Goal: Information Seeking & Learning: Learn about a topic

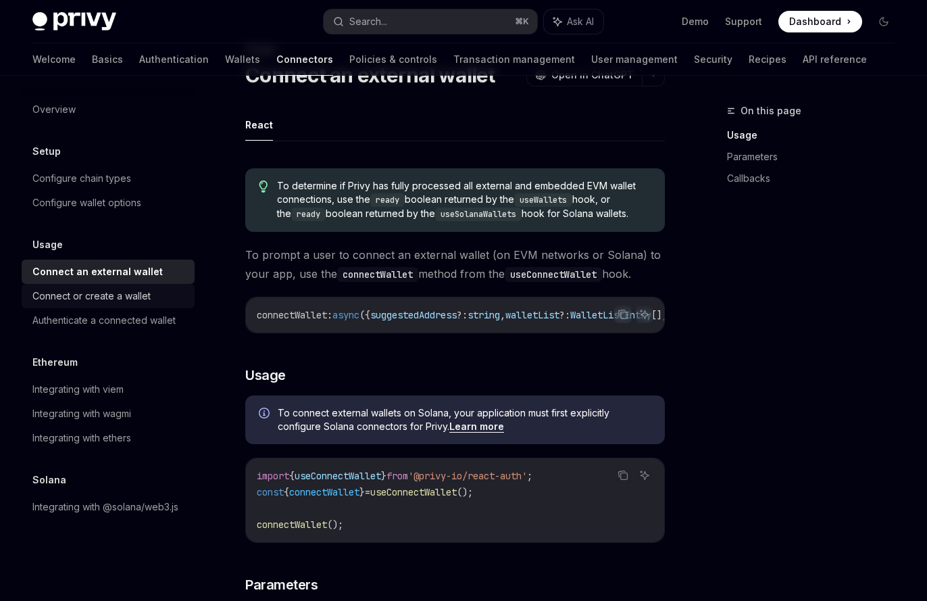
click at [149, 298] on div "Connect or create a wallet" at bounding box center [91, 296] width 118 height 16
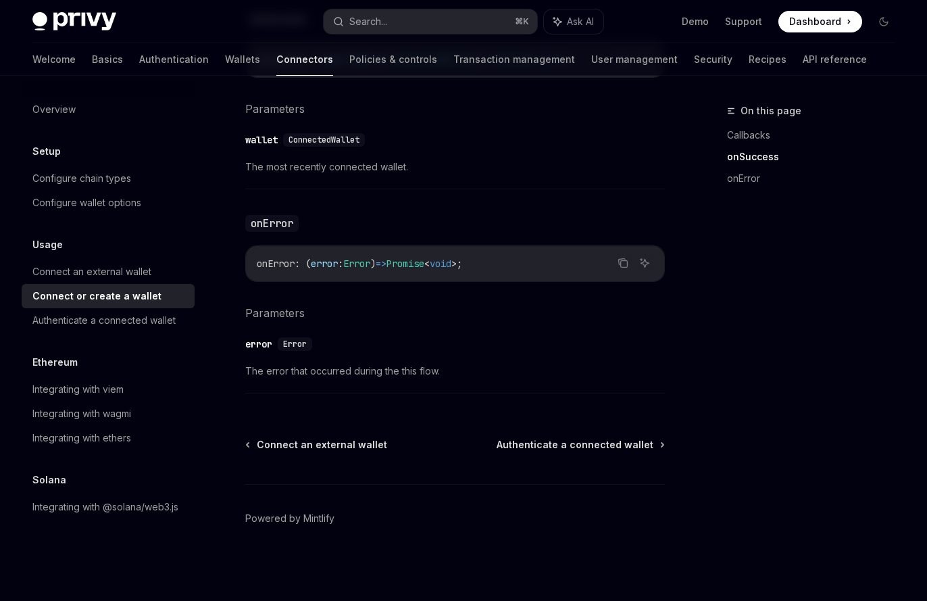
scroll to position [919, 0]
click at [115, 330] on link "Authenticate a connected wallet" at bounding box center [108, 320] width 173 height 24
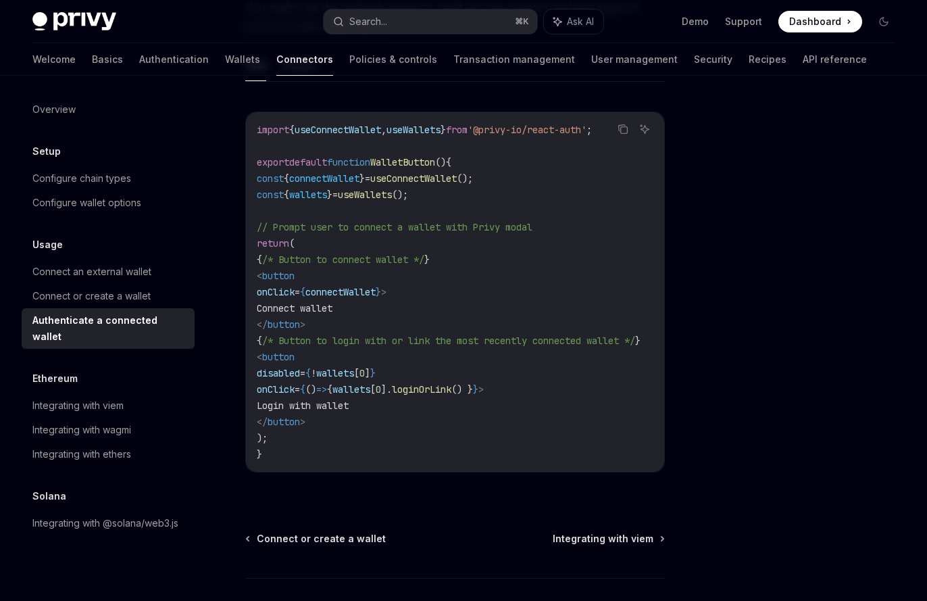
scroll to position [727, 0]
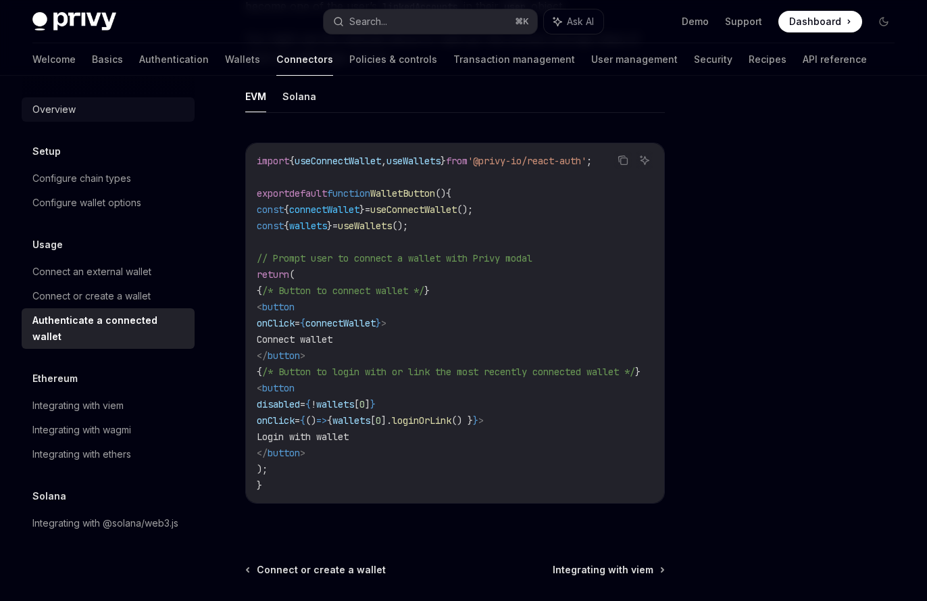
drag, startPoint x: 59, startPoint y: 122, endPoint x: 66, endPoint y: 107, distance: 16.1
click at [60, 121] on div "Overview Setup Configure chain types Configure wallet options Usage Connect an …" at bounding box center [108, 316] width 173 height 438
click at [66, 106] on div "Overview" at bounding box center [53, 109] width 43 height 16
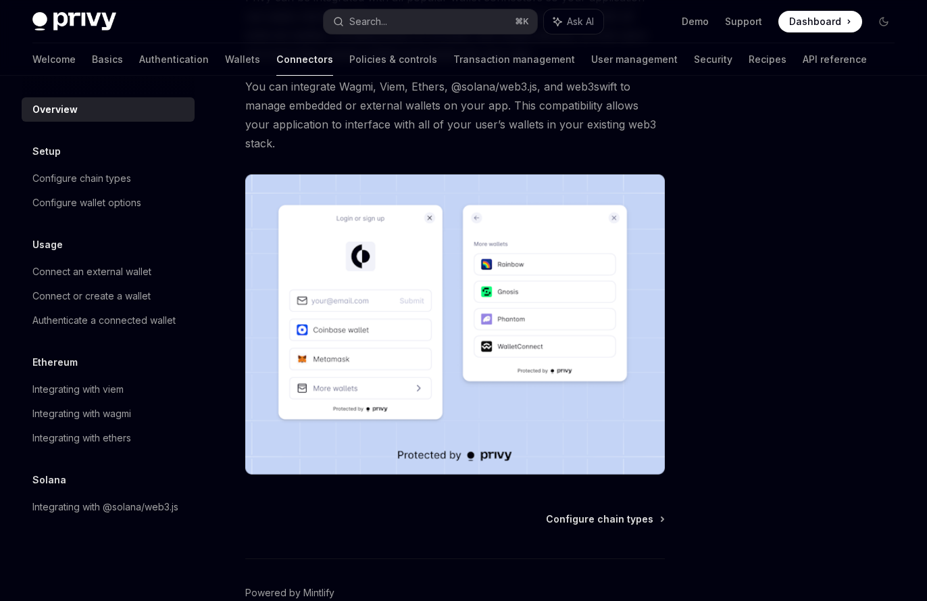
scroll to position [218, 0]
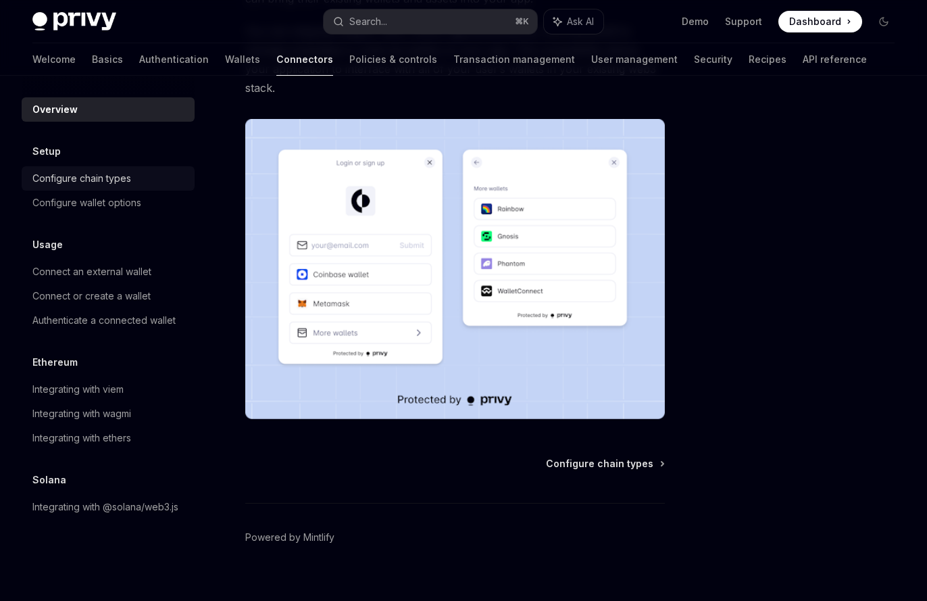
click at [88, 170] on div "Configure chain types" at bounding box center [81, 178] width 99 height 16
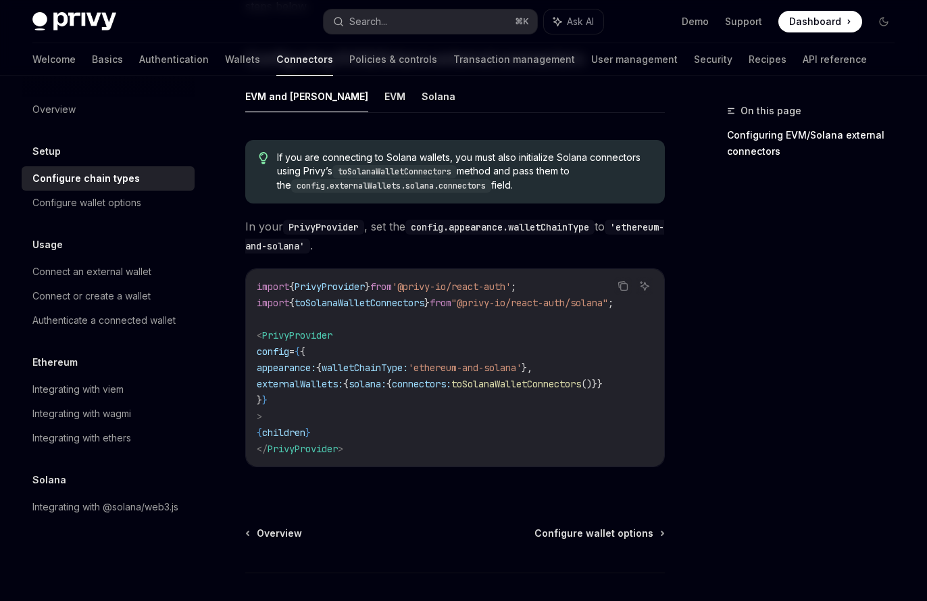
scroll to position [237, 0]
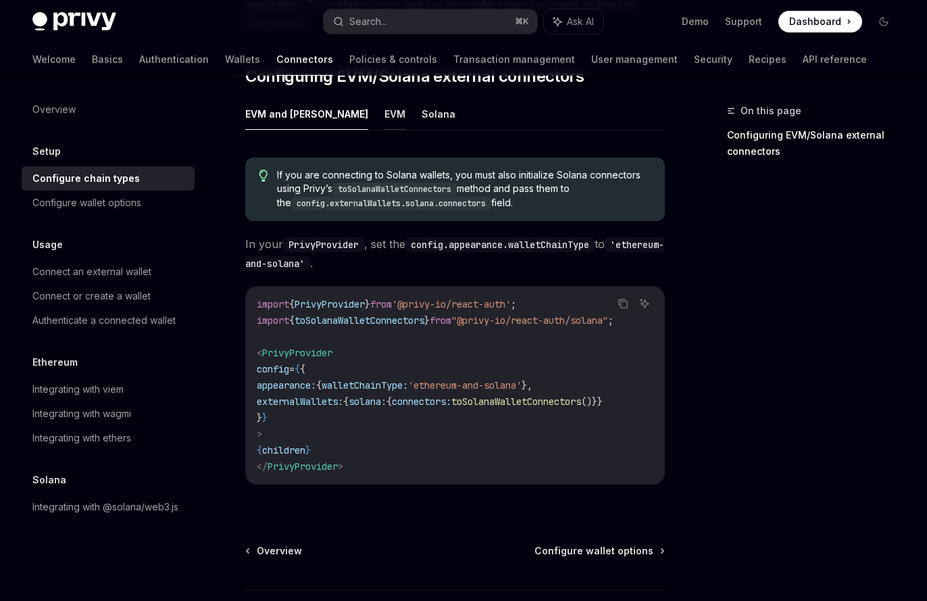
click at [385, 113] on button "EVM" at bounding box center [395, 114] width 21 height 32
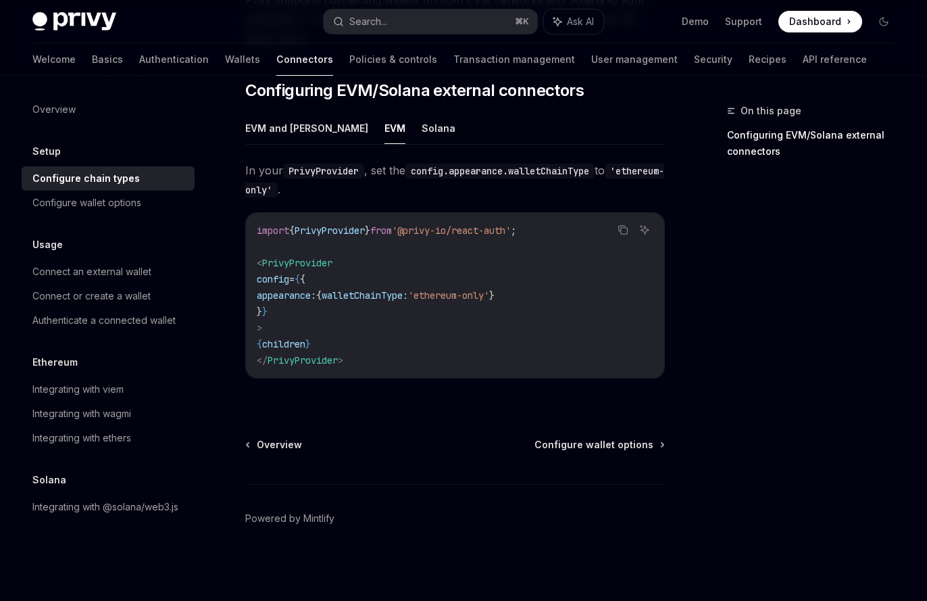
scroll to position [204, 0]
click at [285, 130] on button "EVM and [PERSON_NAME]" at bounding box center [306, 128] width 123 height 32
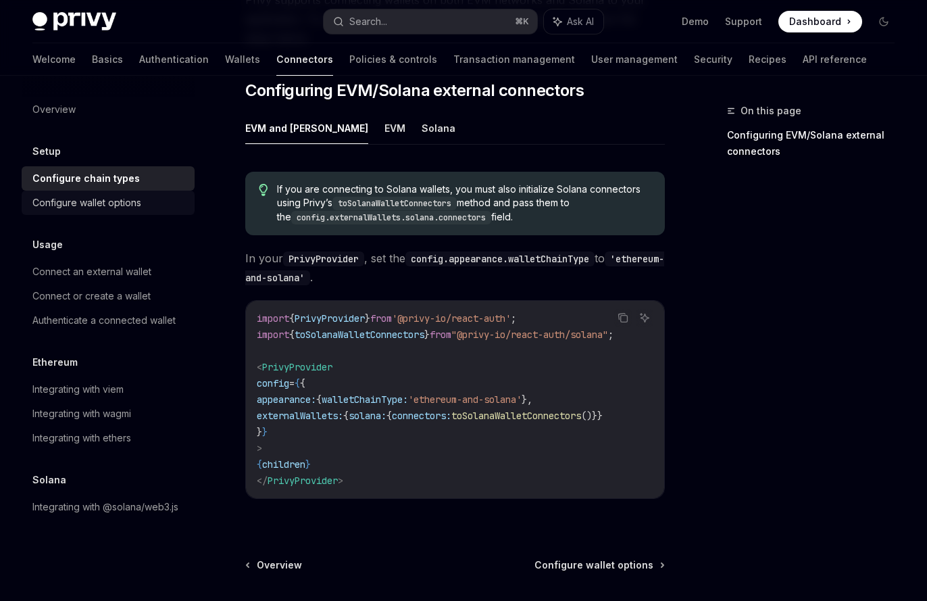
click at [113, 208] on div "Configure wallet options" at bounding box center [86, 203] width 109 height 16
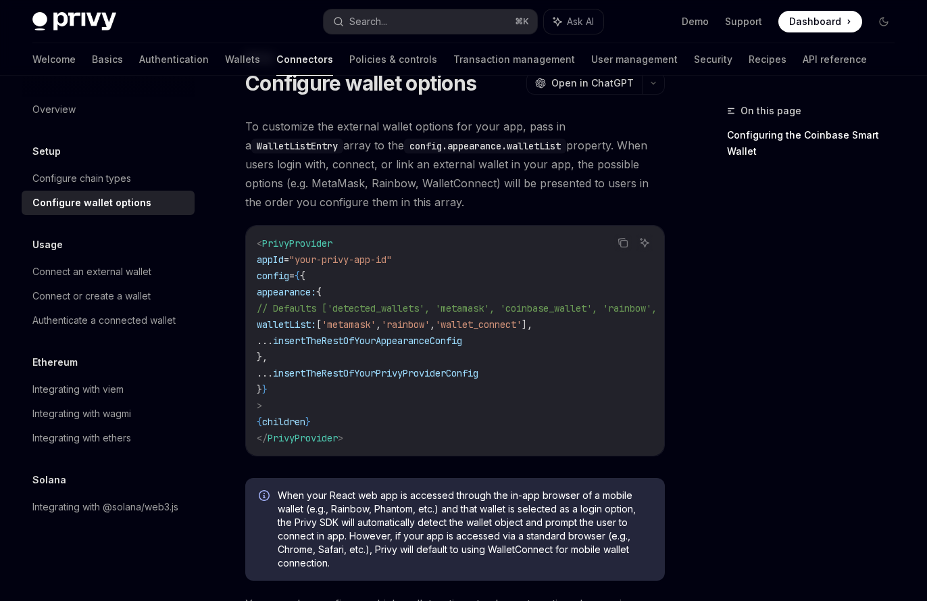
scroll to position [70, 0]
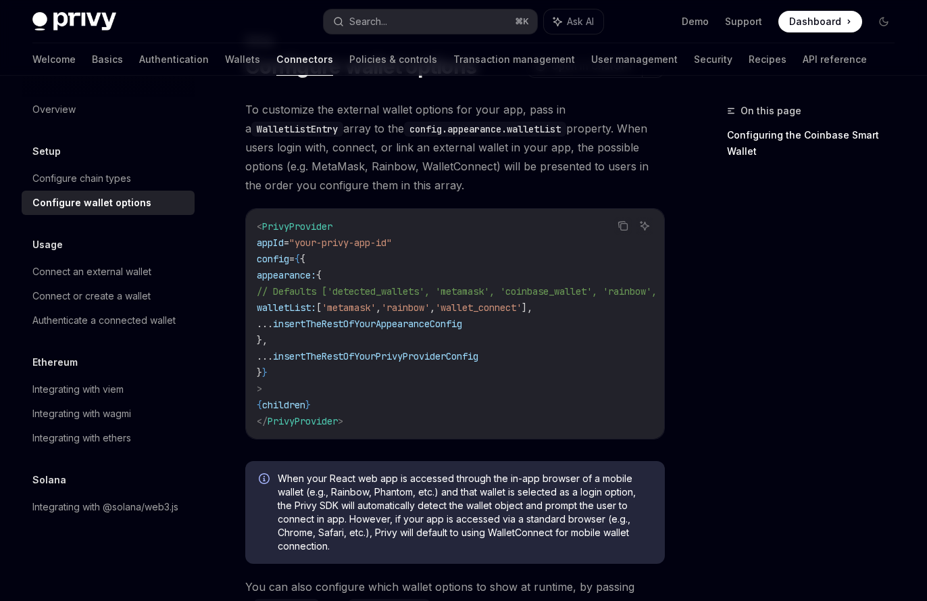
drag, startPoint x: 495, startPoint y: 443, endPoint x: 599, endPoint y: 448, distance: 103.5
drag, startPoint x: 478, startPoint y: 436, endPoint x: 635, endPoint y: 445, distance: 157.7
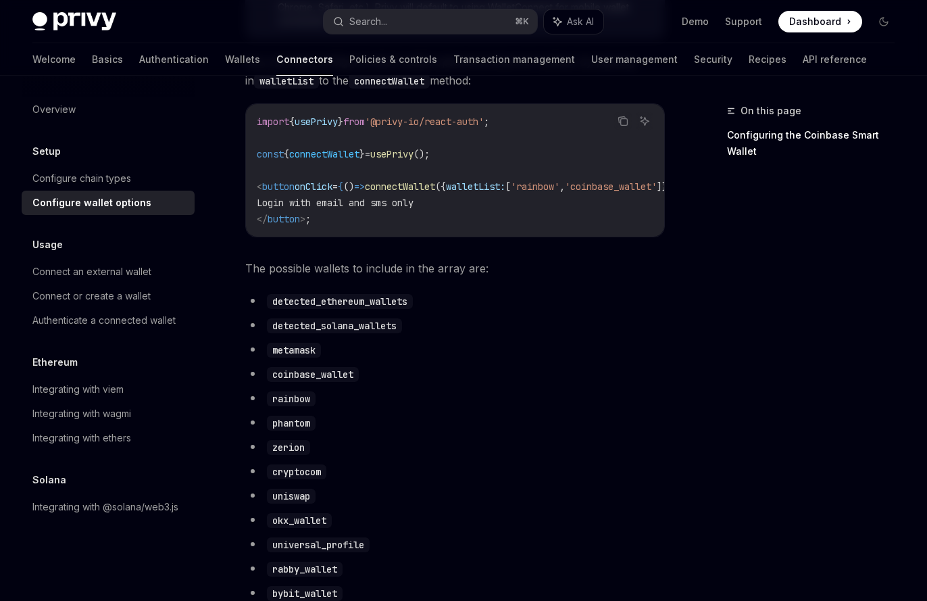
scroll to position [629, 0]
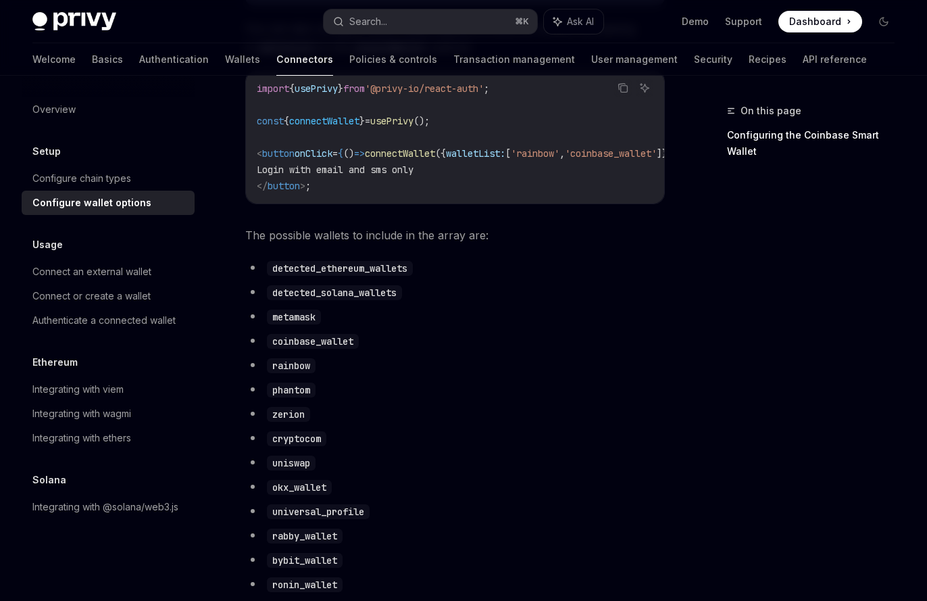
click at [317, 276] on code "detected_ethereum_wallets" at bounding box center [340, 268] width 146 height 15
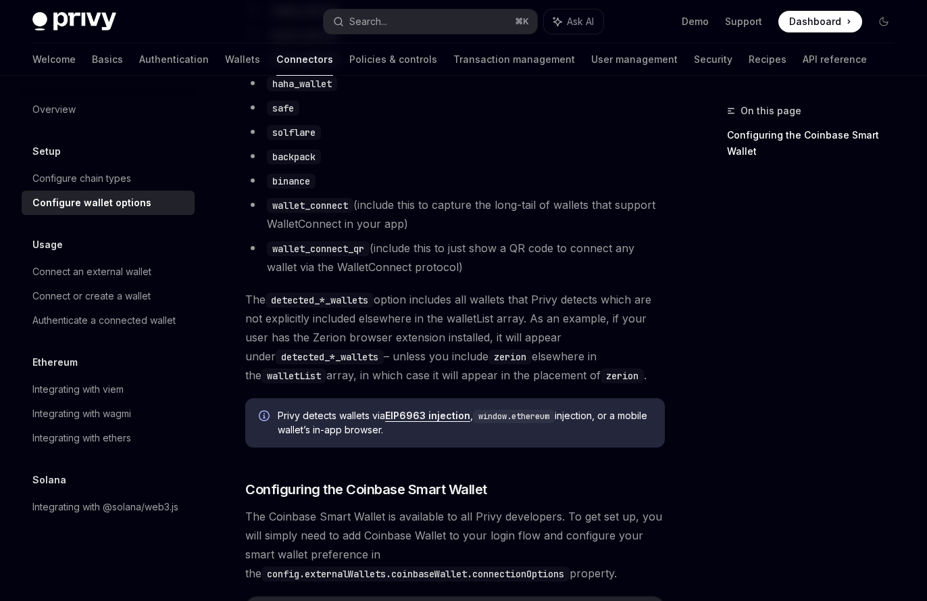
scroll to position [1192, 0]
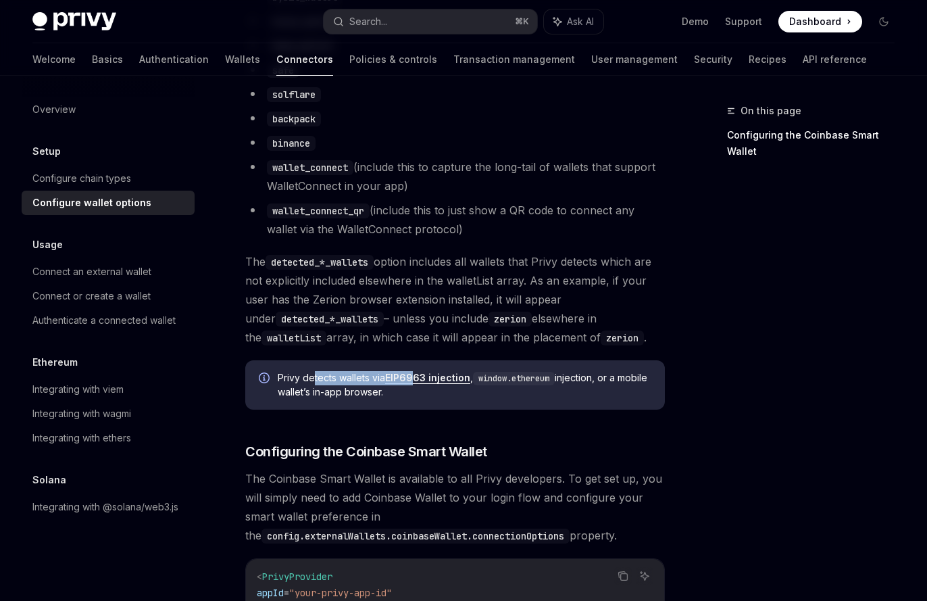
drag, startPoint x: 313, startPoint y: 390, endPoint x: 418, endPoint y: 387, distance: 104.8
click at [417, 387] on span "Privy detects wallets via EIP6963 injection , window.ethereum injection, or a m…" at bounding box center [465, 385] width 374 height 28
click at [491, 385] on code "window.ethereum" at bounding box center [514, 379] width 82 height 14
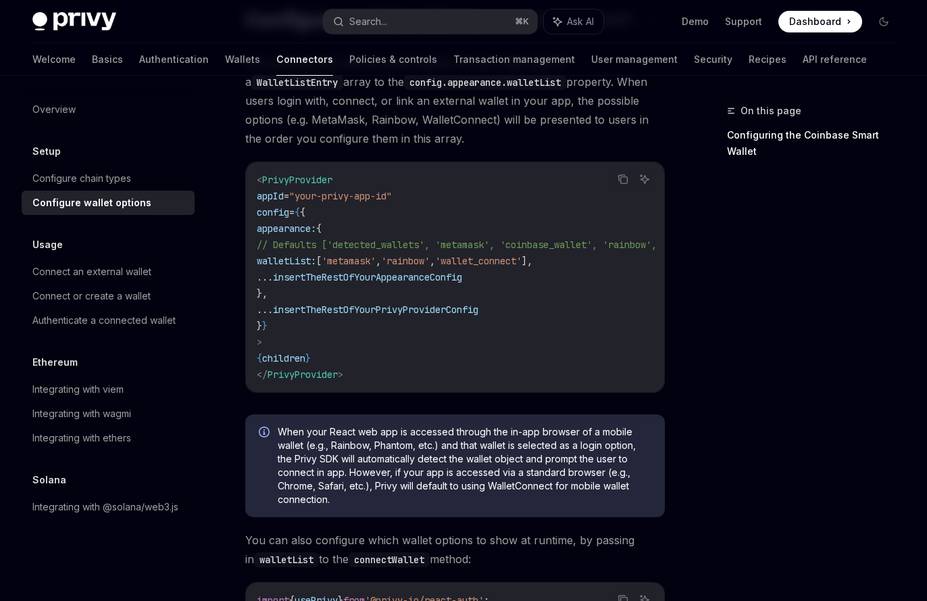
scroll to position [55, 0]
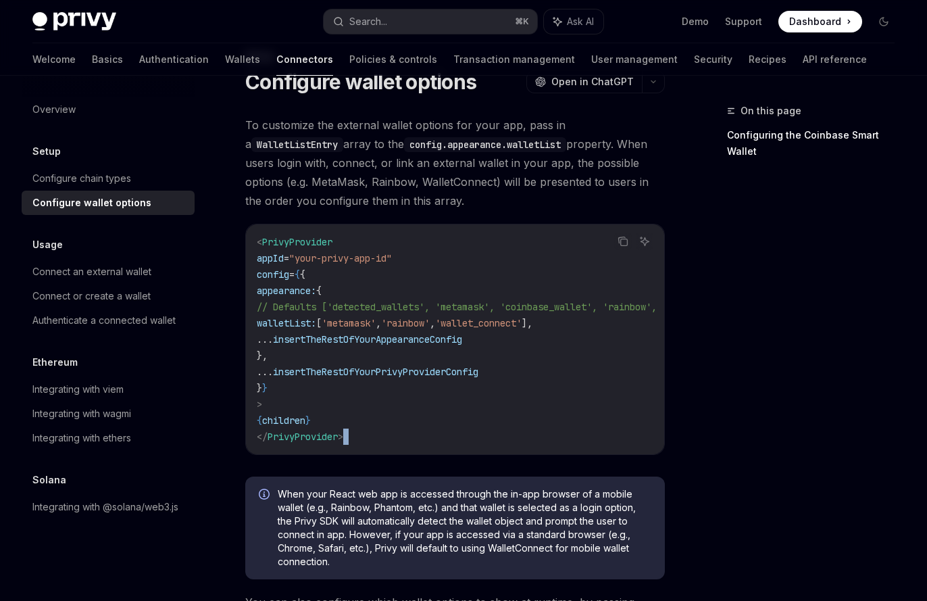
drag, startPoint x: 510, startPoint y: 452, endPoint x: 652, endPoint y: 463, distance: 142.3
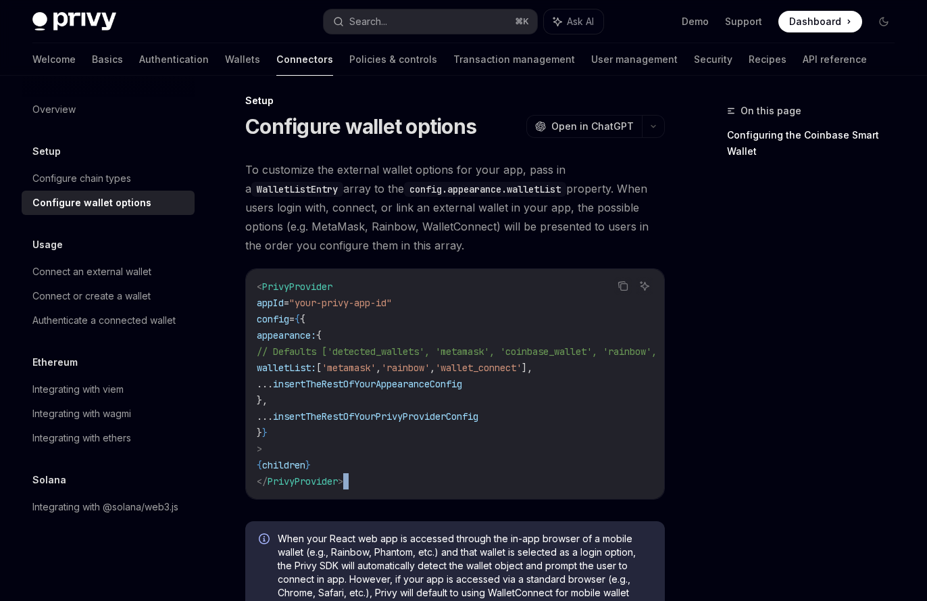
scroll to position [0, 0]
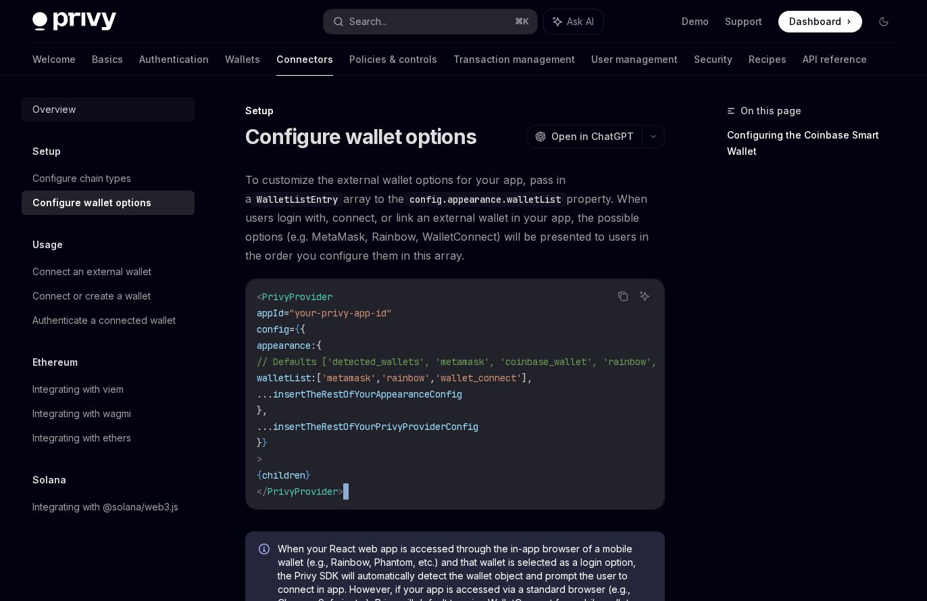
click at [88, 112] on div "Overview" at bounding box center [109, 109] width 154 height 16
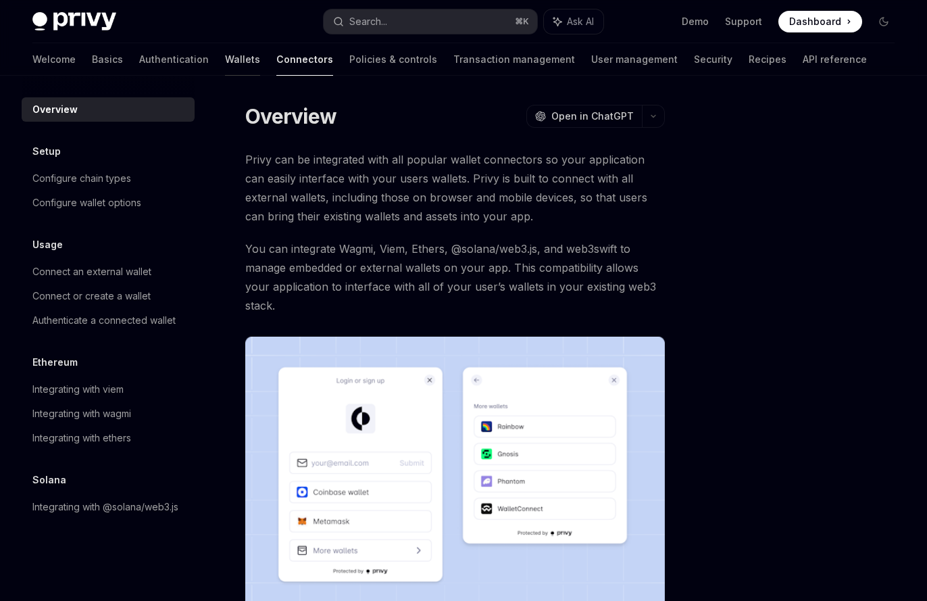
click at [225, 55] on link "Wallets" at bounding box center [242, 59] width 35 height 32
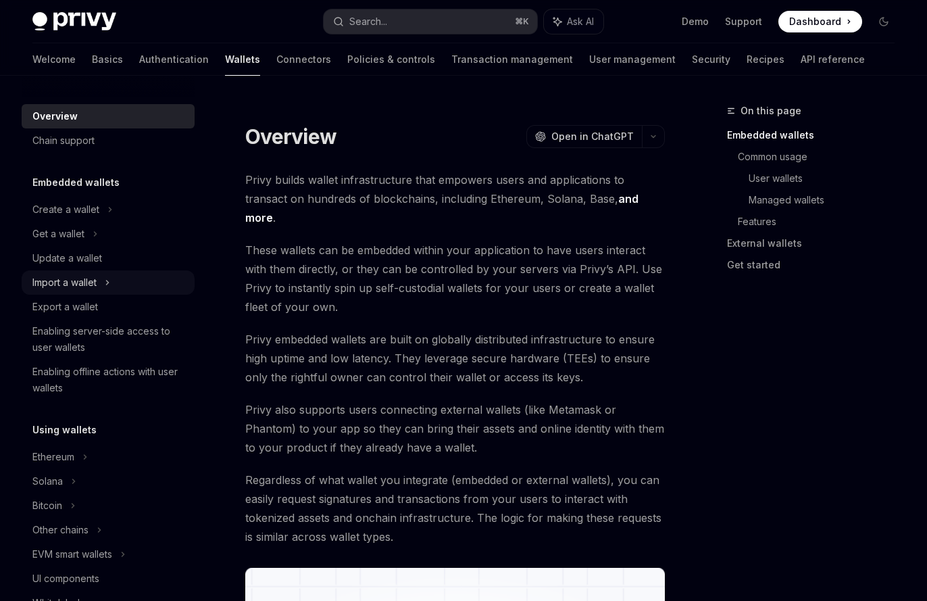
click at [112, 276] on div "Import a wallet" at bounding box center [108, 282] width 173 height 24
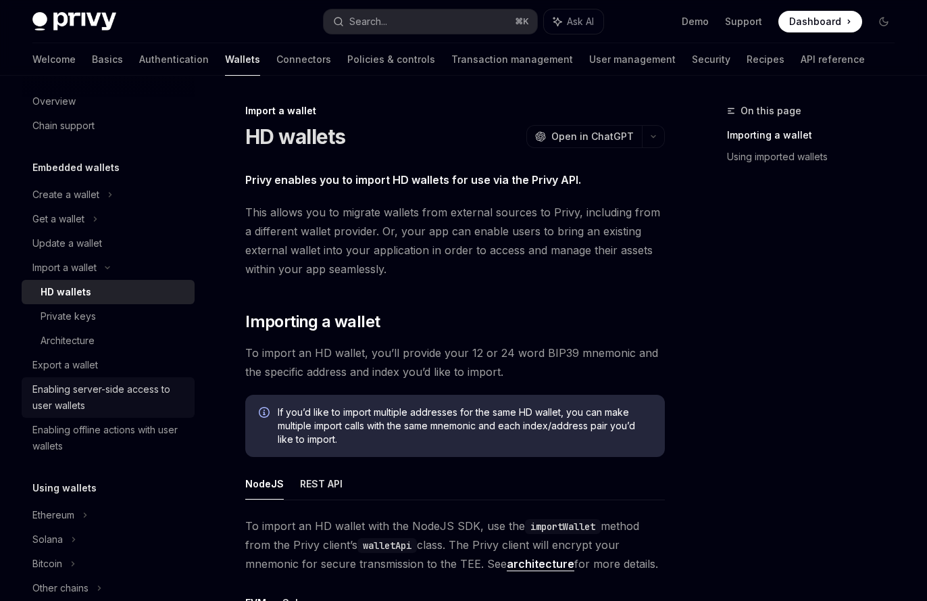
scroll to position [16, 0]
click at [113, 399] on div "Enabling server-side access to user wallets" at bounding box center [109, 397] width 154 height 32
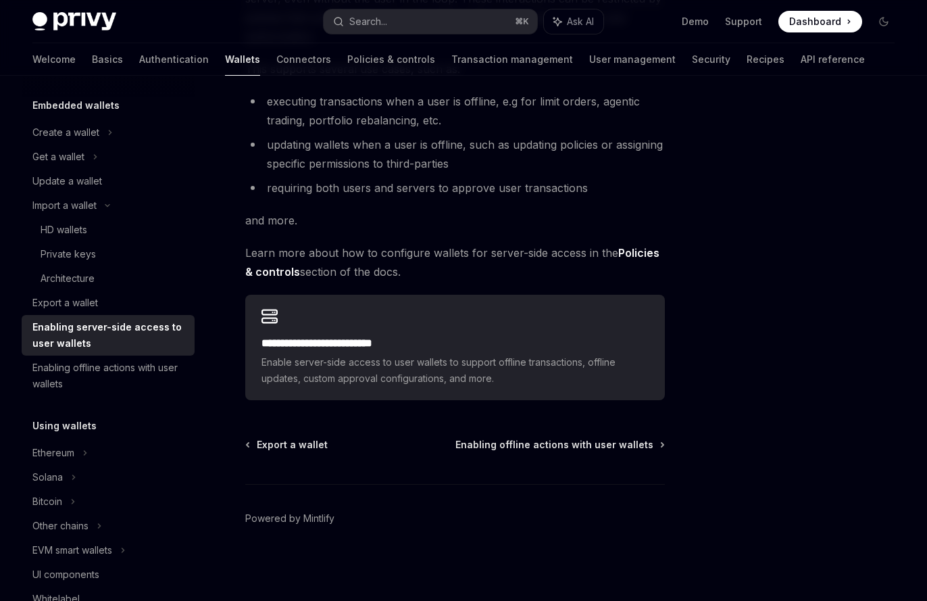
scroll to position [101, 0]
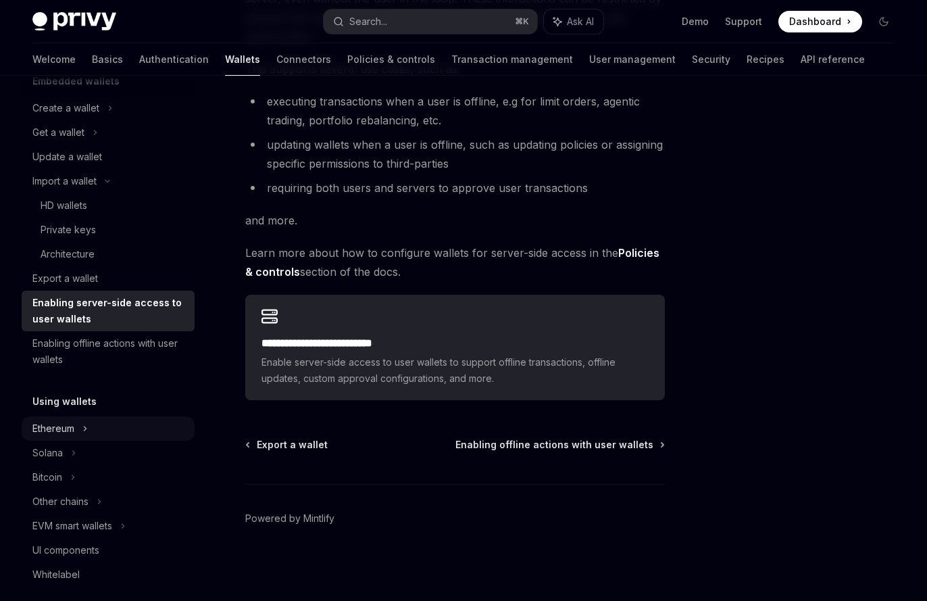
click at [122, 120] on div "Ethereum" at bounding box center [108, 108] width 173 height 24
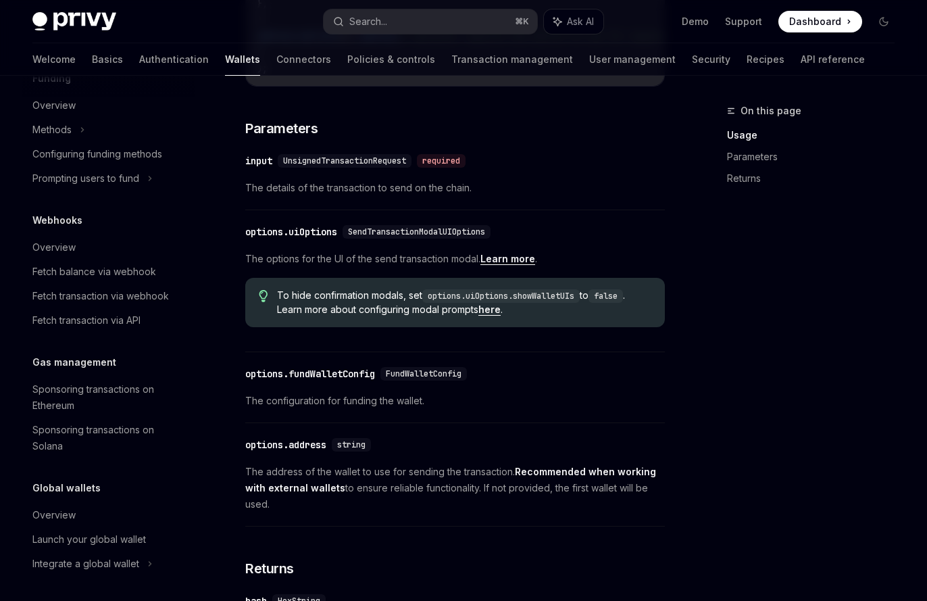
scroll to position [858, 0]
click at [276, 59] on link "Connectors" at bounding box center [303, 59] width 55 height 32
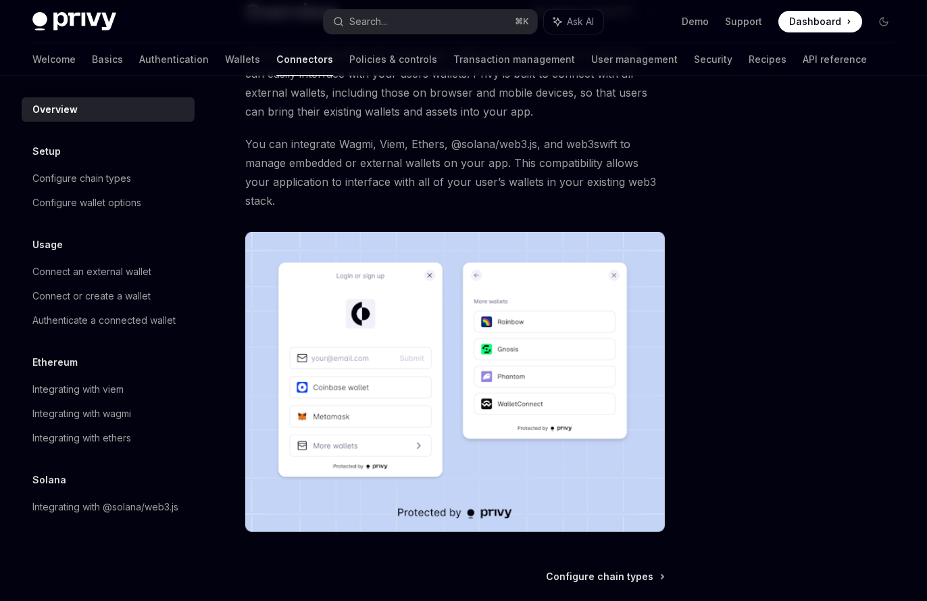
scroll to position [218, 0]
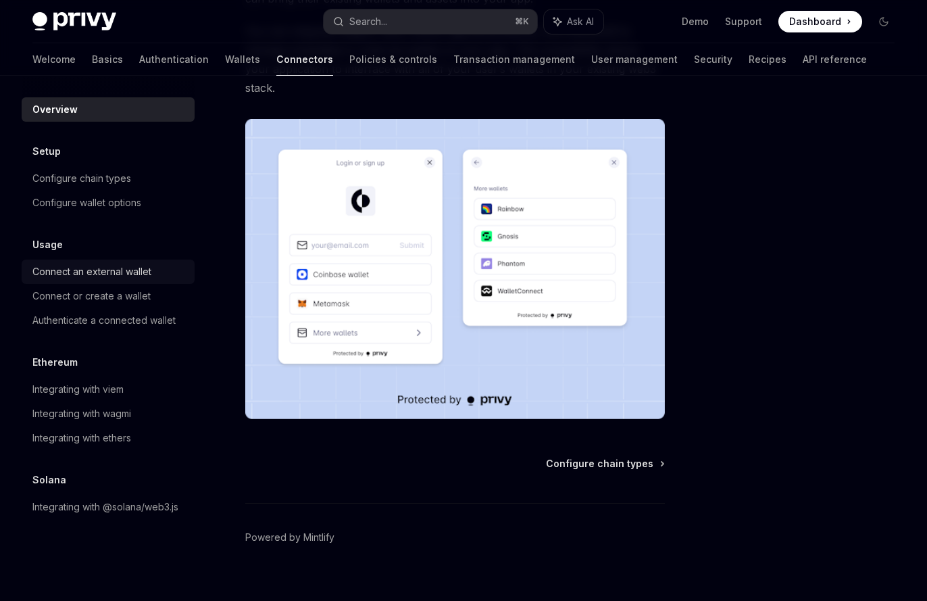
click at [135, 275] on div "Connect an external wallet" at bounding box center [91, 272] width 119 height 16
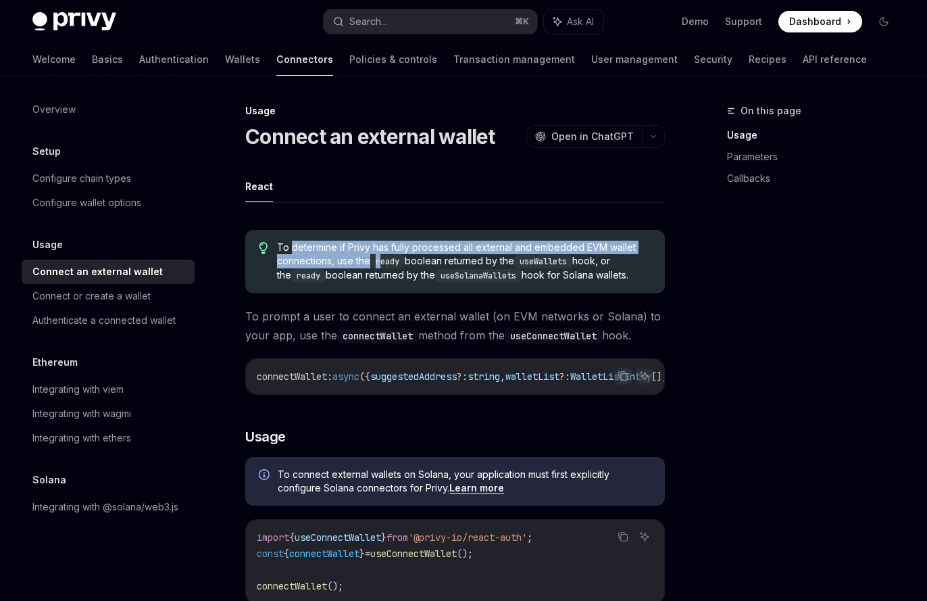
drag, startPoint x: 293, startPoint y: 249, endPoint x: 383, endPoint y: 258, distance: 91.0
click at [383, 258] on span "To determine if Privy has fully processed all external and embedded EVM wallet …" at bounding box center [464, 262] width 374 height 42
drag, startPoint x: 416, startPoint y: 262, endPoint x: 518, endPoint y: 266, distance: 101.5
click at [518, 266] on span "To determine if Privy has fully processed all external and embedded EVM wallet …" at bounding box center [464, 262] width 374 height 42
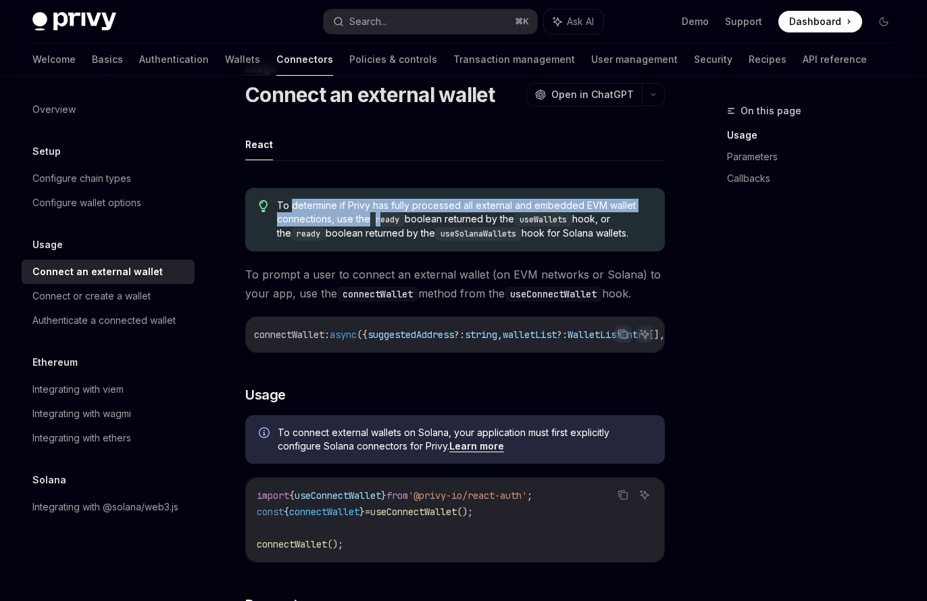
scroll to position [260, 0]
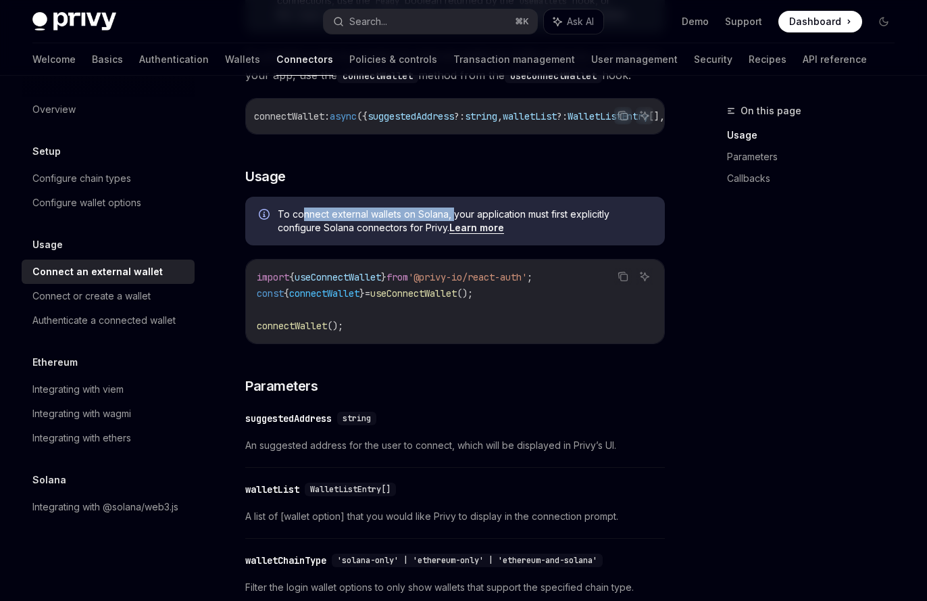
drag, startPoint x: 300, startPoint y: 222, endPoint x: 451, endPoint y: 224, distance: 151.4
click at [451, 224] on span "To connect external wallets on Solana, your application must first explicitly c…" at bounding box center [465, 220] width 374 height 27
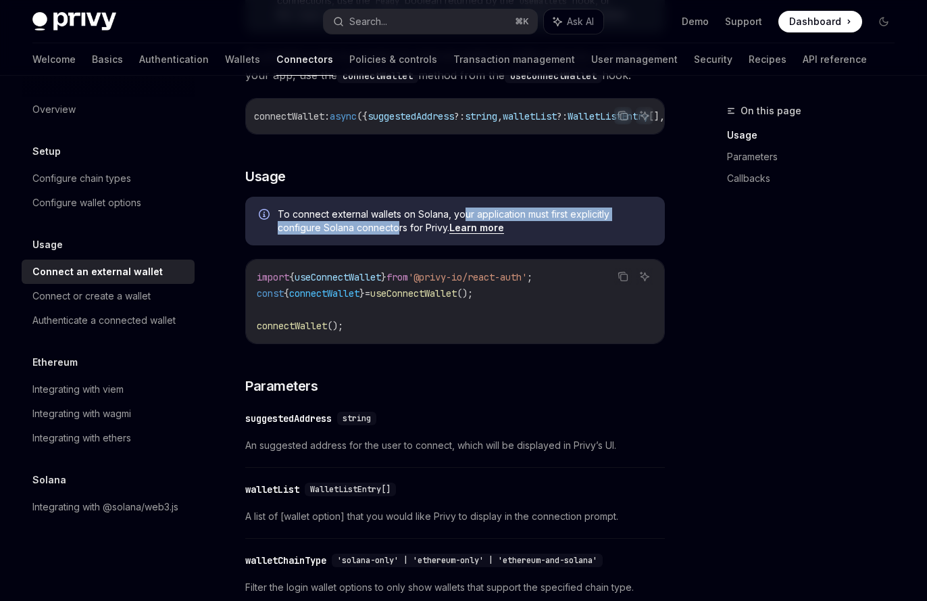
drag, startPoint x: 461, startPoint y: 223, endPoint x: 395, endPoint y: 234, distance: 66.4
click at [395, 234] on span "To connect external wallets on Solana, your application must first explicitly c…" at bounding box center [465, 220] width 374 height 27
click at [412, 232] on span "To connect external wallets on Solana, your application must first explicitly c…" at bounding box center [465, 220] width 374 height 27
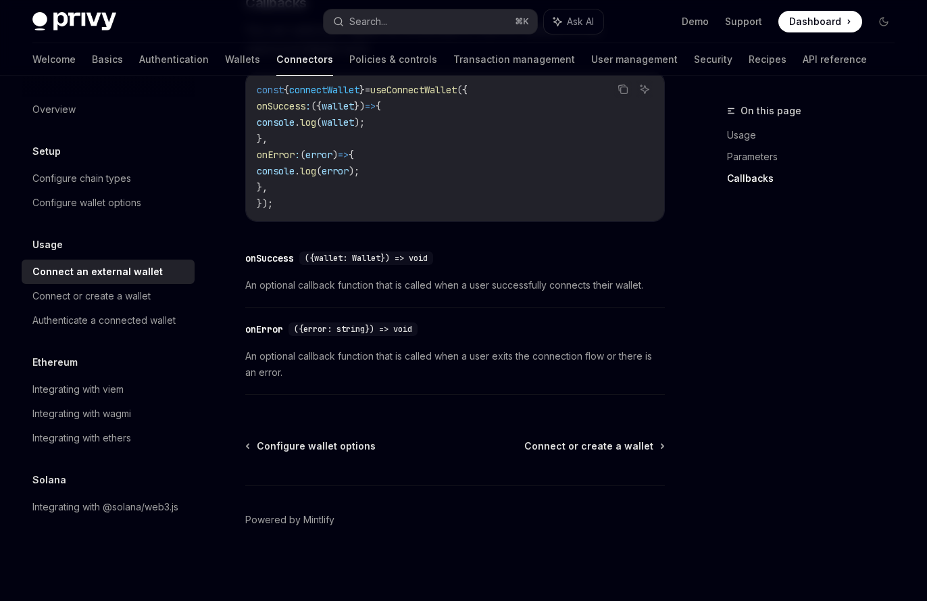
scroll to position [916, 0]
drag, startPoint x: 141, startPoint y: 292, endPoint x: 252, endPoint y: 239, distance: 123.0
click at [141, 292] on div "Connect or create a wallet" at bounding box center [91, 296] width 118 height 16
type textarea "*"
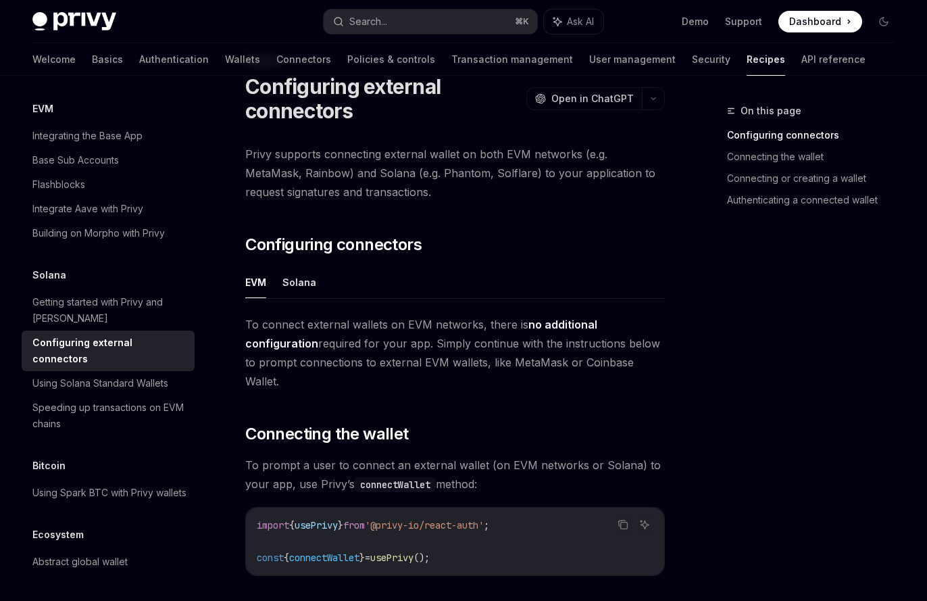
scroll to position [238, 0]
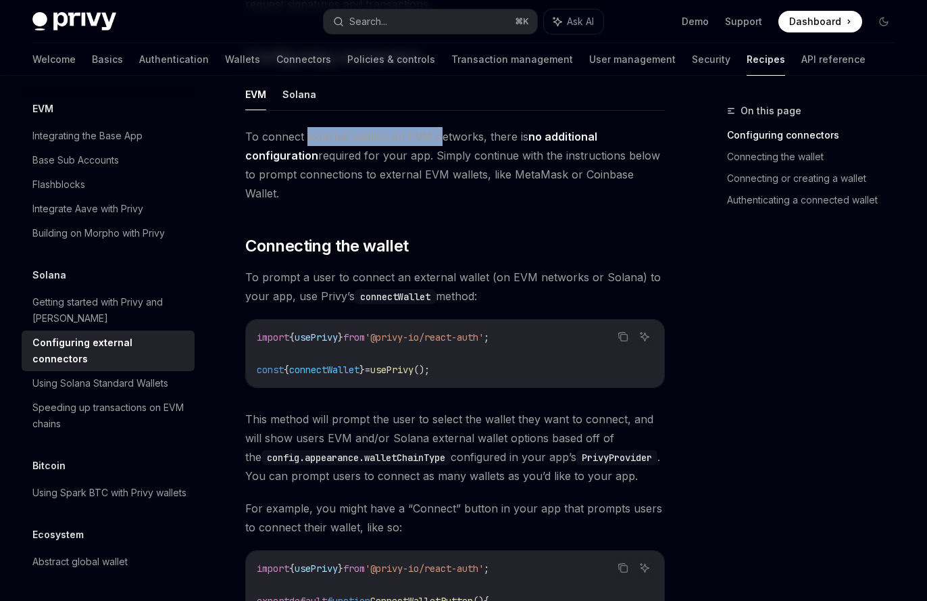
drag, startPoint x: 304, startPoint y: 141, endPoint x: 444, endPoint y: 137, distance: 140.0
click at [442, 138] on span "To connect external wallets on EVM networks, there is no additional configurati…" at bounding box center [455, 165] width 420 height 76
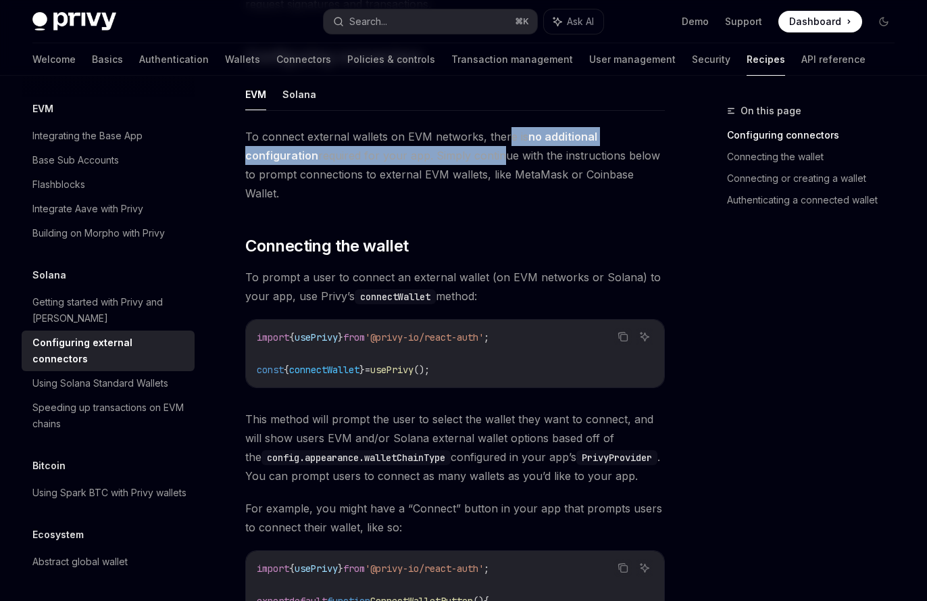
drag, startPoint x: 506, startPoint y: 134, endPoint x: 479, endPoint y: 147, distance: 29.9
click at [495, 146] on span "To connect external wallets on EVM networks, there is no additional configurati…" at bounding box center [455, 165] width 420 height 76
click at [460, 156] on span "To connect external wallets on EVM networks, there is no additional configurati…" at bounding box center [455, 165] width 420 height 76
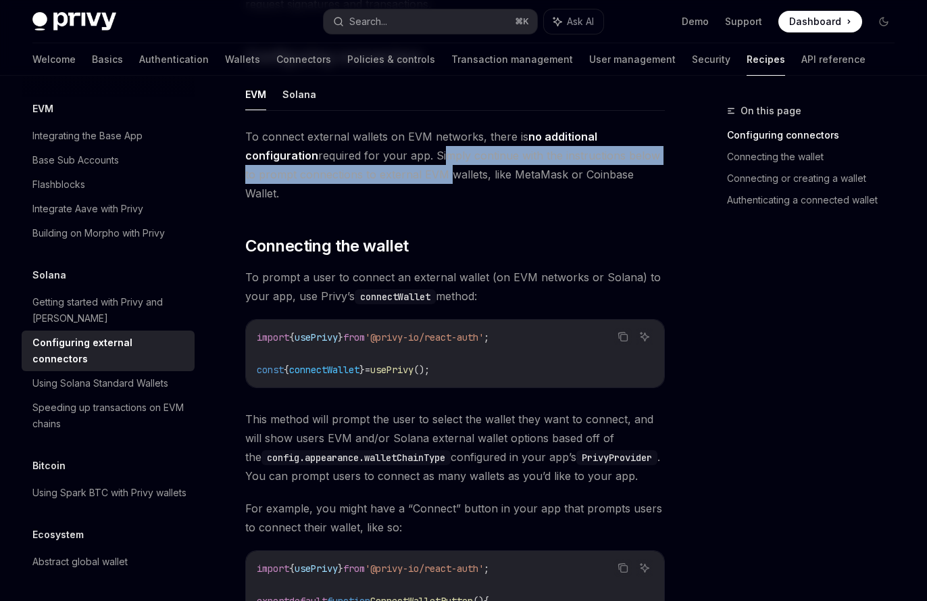
drag, startPoint x: 439, startPoint y: 155, endPoint x: 448, endPoint y: 170, distance: 17.3
click at [443, 170] on span "To connect external wallets on EVM networks, there is no additional configurati…" at bounding box center [455, 165] width 420 height 76
drag, startPoint x: 506, startPoint y: 174, endPoint x: 538, endPoint y: 185, distance: 33.3
click at [538, 185] on span "To connect external wallets on EVM networks, there is no additional configurati…" at bounding box center [455, 165] width 420 height 76
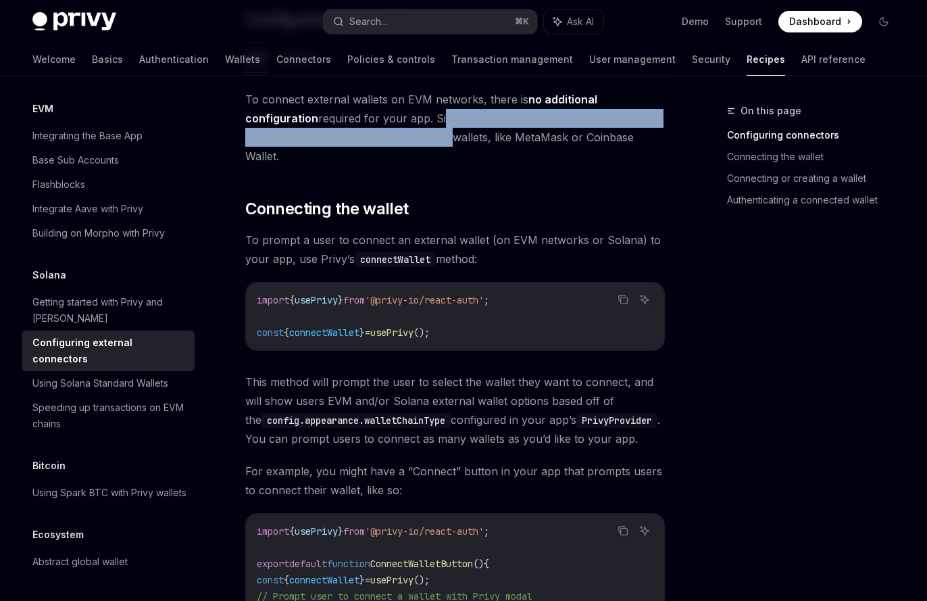
scroll to position [285, 0]
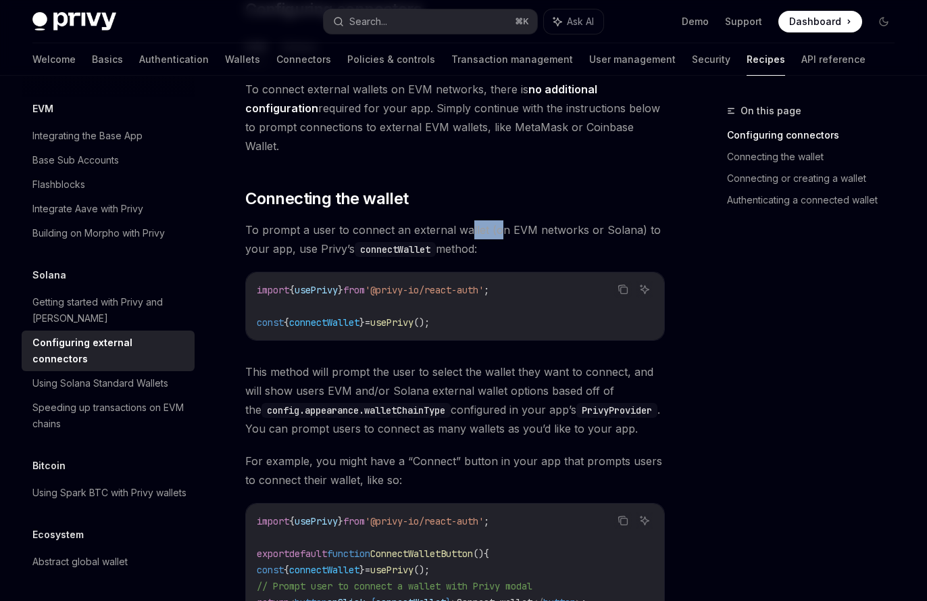
drag, startPoint x: 468, startPoint y: 232, endPoint x: 497, endPoint y: 234, distance: 29.8
click at [497, 234] on span "To prompt a user to connect an external wallet (on EVM networks or Solana) to y…" at bounding box center [455, 239] width 420 height 38
click at [522, 230] on span "To prompt a user to connect an external wallet (on EVM networks or Solana) to y…" at bounding box center [455, 239] width 420 height 38
drag, startPoint x: 484, startPoint y: 230, endPoint x: 633, endPoint y: 235, distance: 148.7
click at [633, 235] on span "To prompt a user to connect an external wallet (on EVM networks or Solana) to y…" at bounding box center [455, 239] width 420 height 38
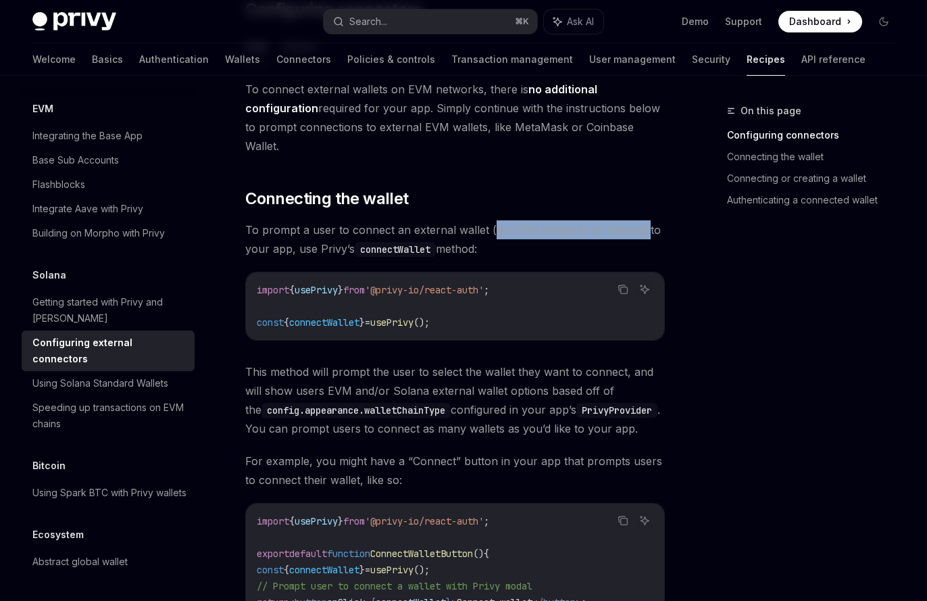
drag, startPoint x: 639, startPoint y: 227, endPoint x: 490, endPoint y: 226, distance: 148.7
click at [490, 226] on span "To prompt a user to connect an external wallet (on EVM networks or Solana) to y…" at bounding box center [455, 239] width 420 height 38
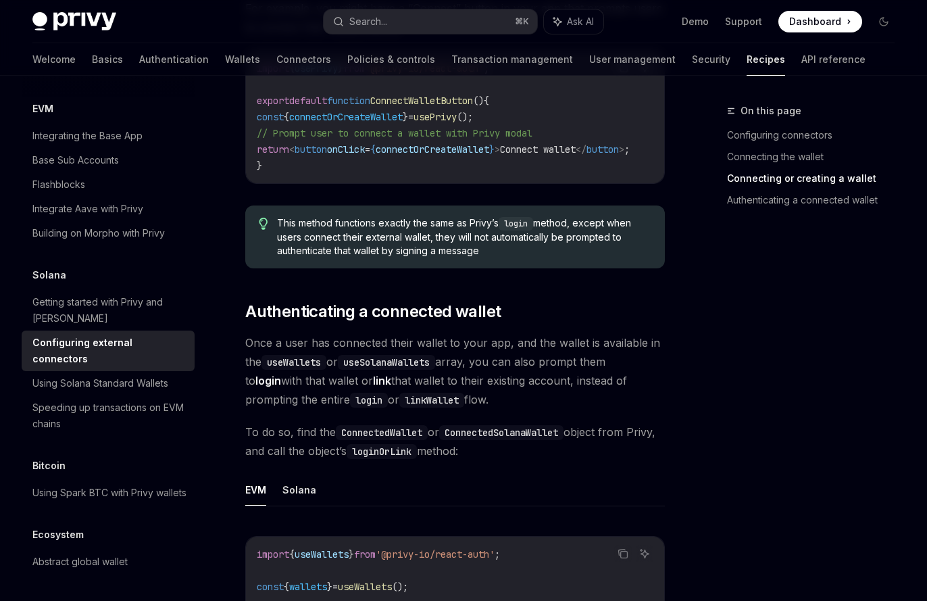
scroll to position [1707, 0]
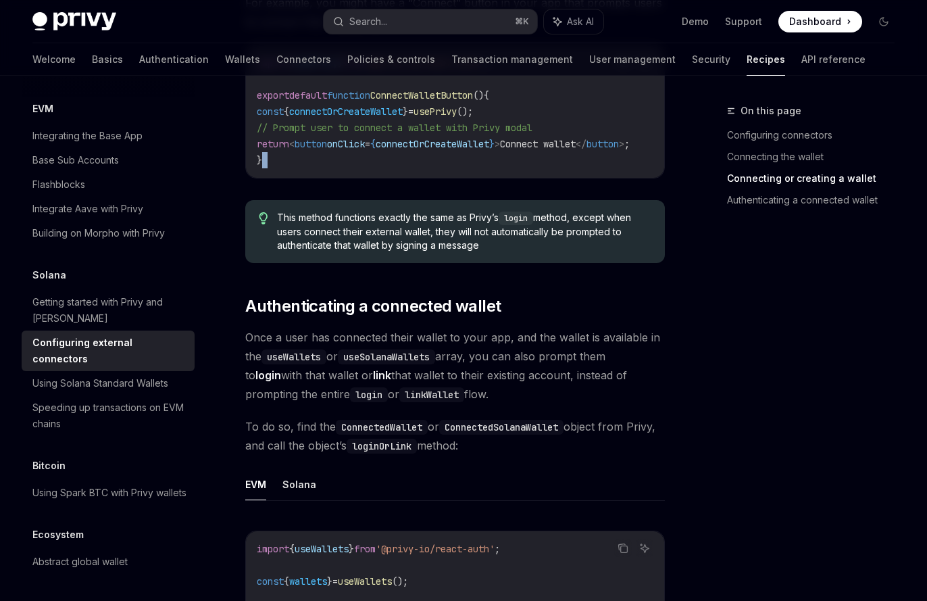
drag, startPoint x: 344, startPoint y: 183, endPoint x: 434, endPoint y: 189, distance: 90.1
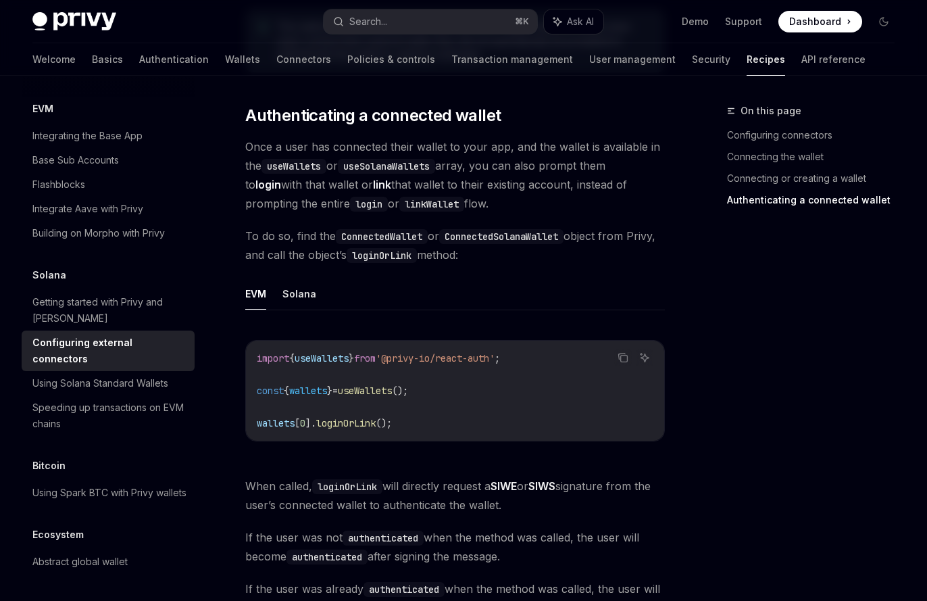
scroll to position [1918, 0]
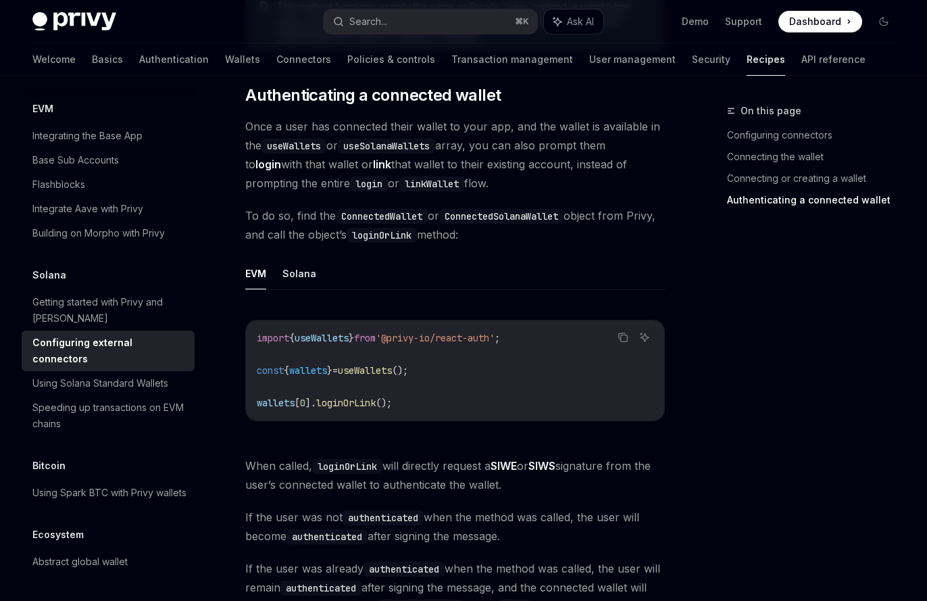
click at [380, 224] on code "ConnectedWallet" at bounding box center [382, 216] width 92 height 15
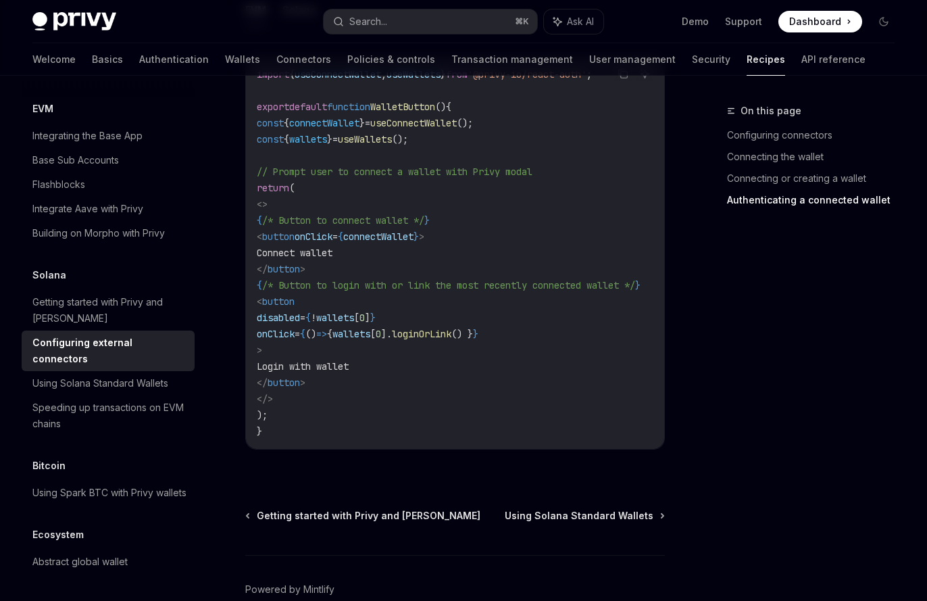
scroll to position [2687, 0]
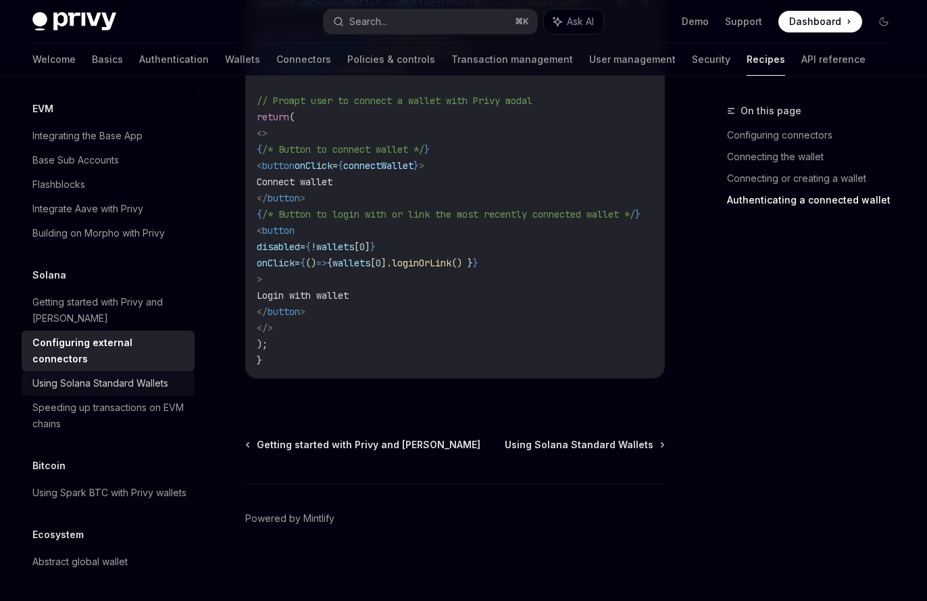
click at [112, 375] on div "Using Solana Standard Wallets" at bounding box center [100, 383] width 136 height 16
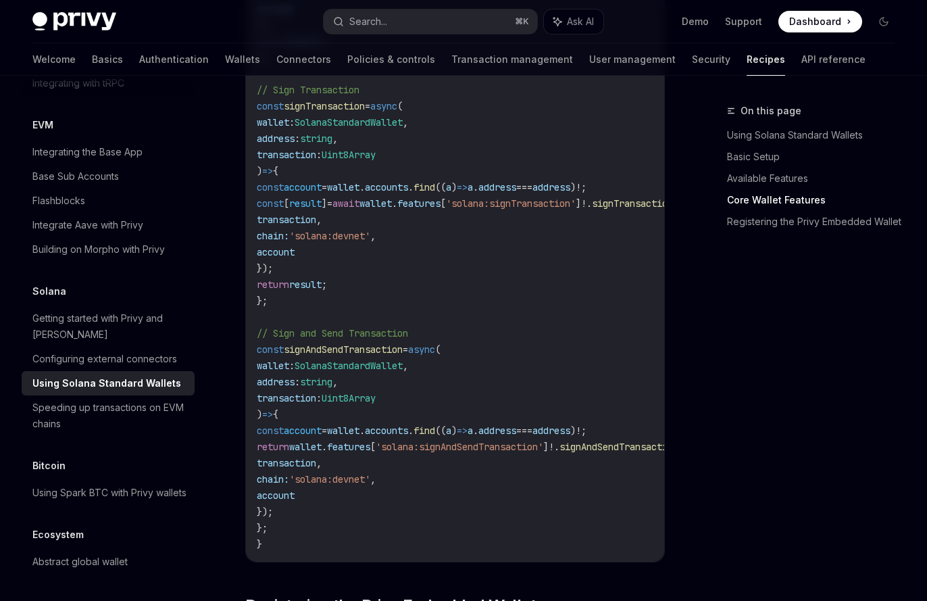
scroll to position [1143, 0]
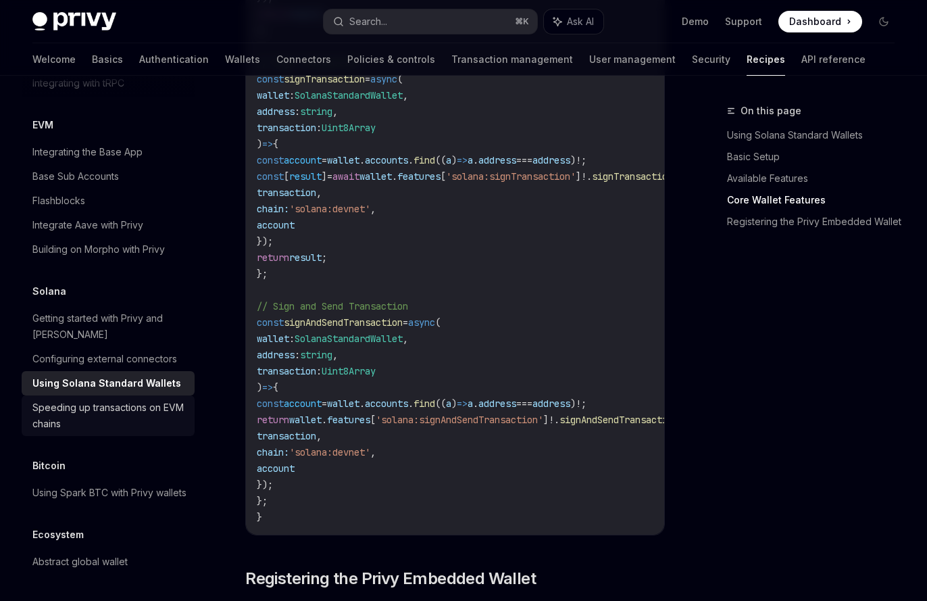
click at [145, 399] on div "Speeding up transactions on EVM chains" at bounding box center [109, 415] width 154 height 32
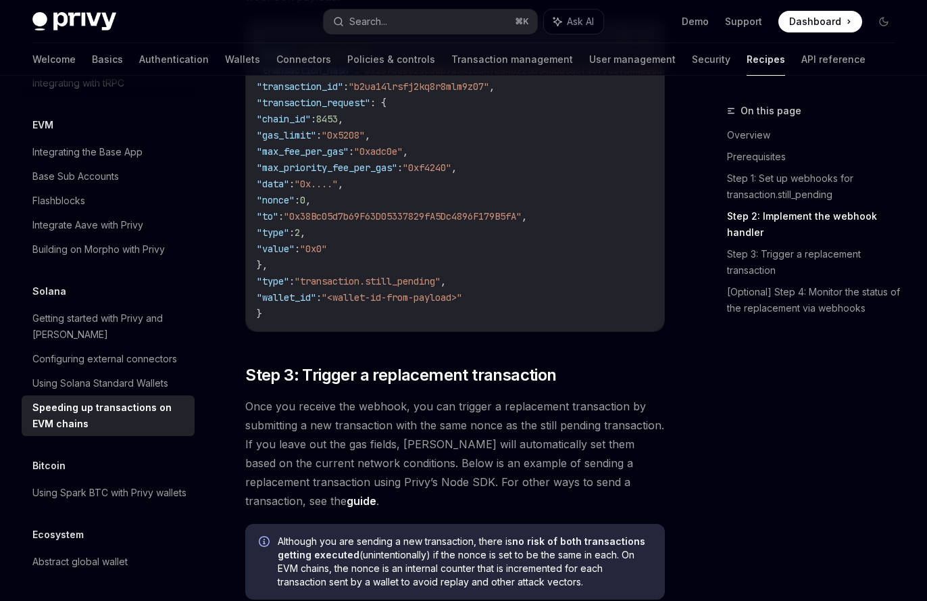
scroll to position [962, 0]
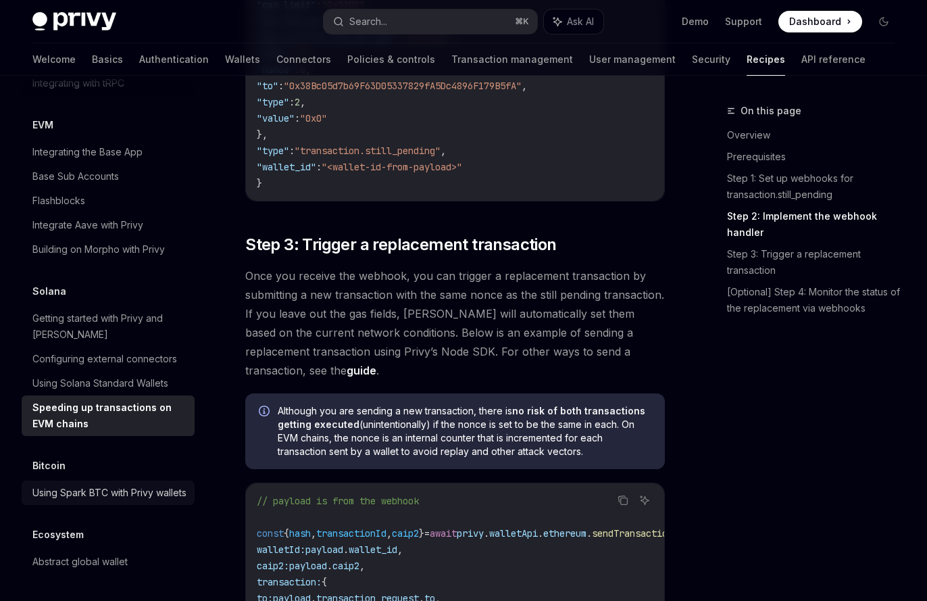
click at [93, 496] on div "Using Spark BTC with Privy wallets" at bounding box center [109, 493] width 154 height 16
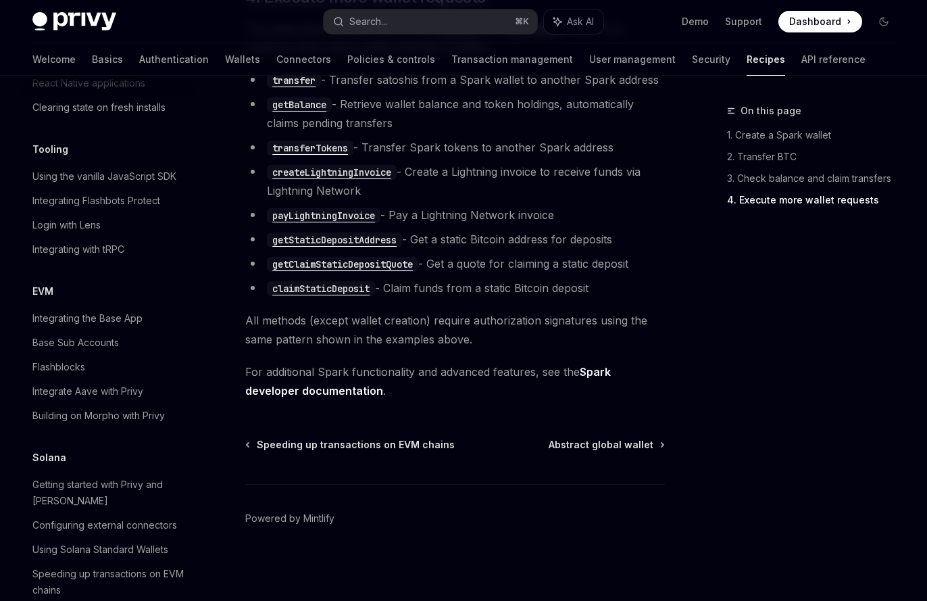
scroll to position [1511, 0]
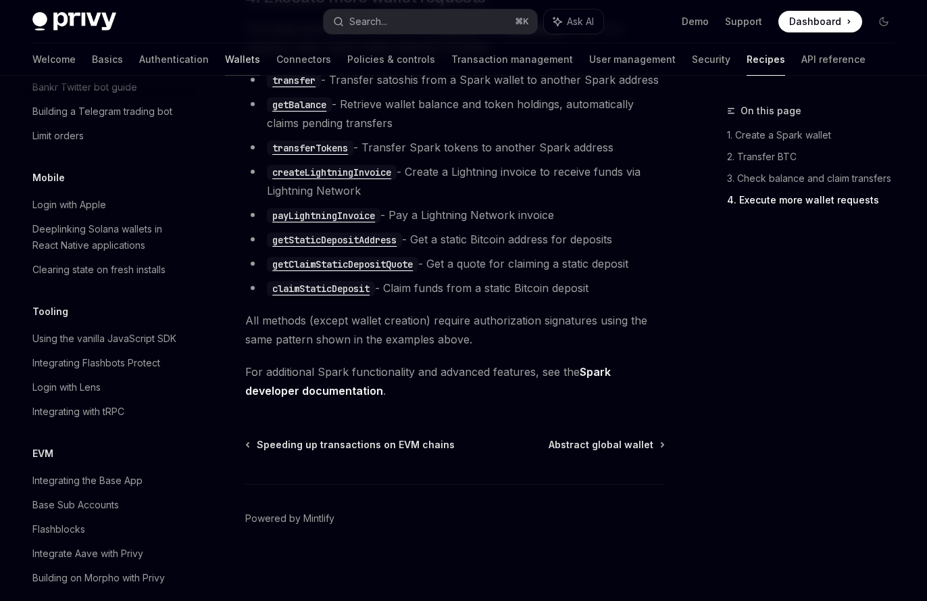
click at [225, 63] on link "Wallets" at bounding box center [242, 59] width 35 height 32
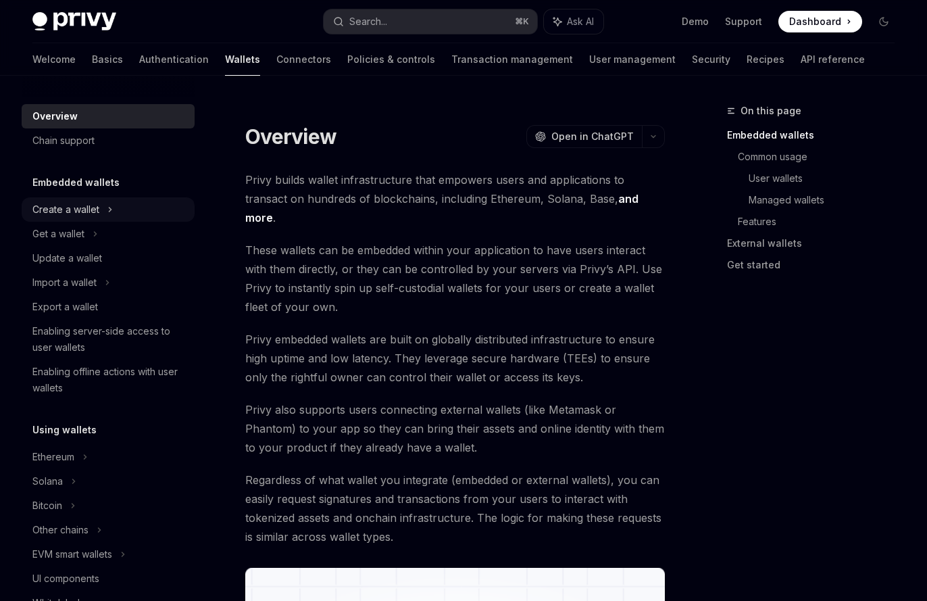
click at [84, 207] on div "Create a wallet" at bounding box center [65, 209] width 67 height 16
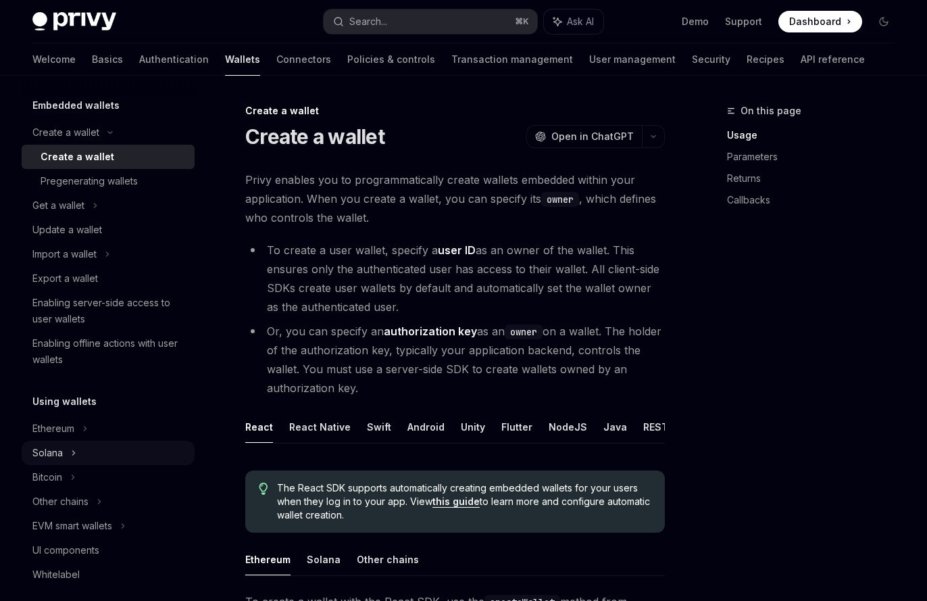
scroll to position [157, 0]
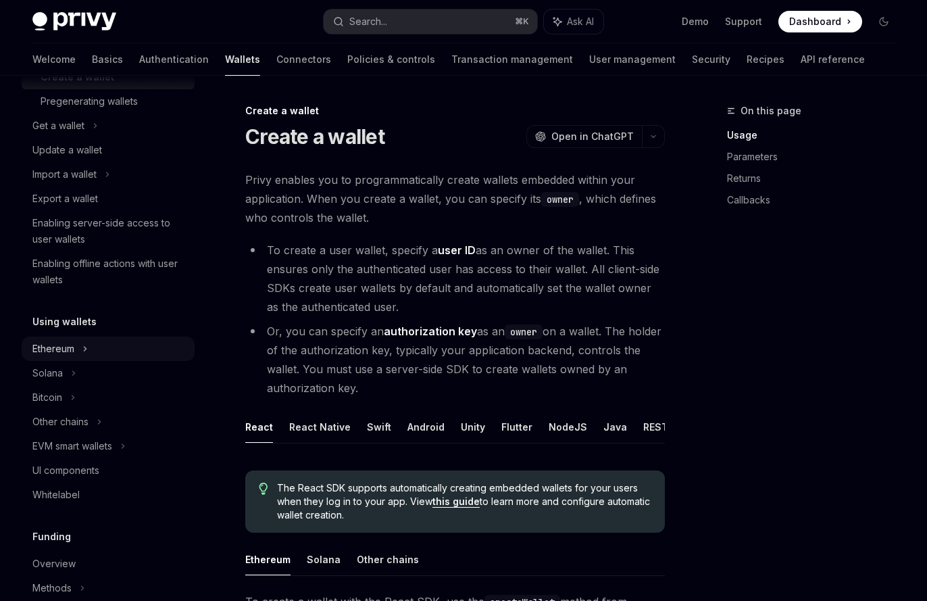
click at [89, 65] on div "Ethereum" at bounding box center [108, 53] width 173 height 24
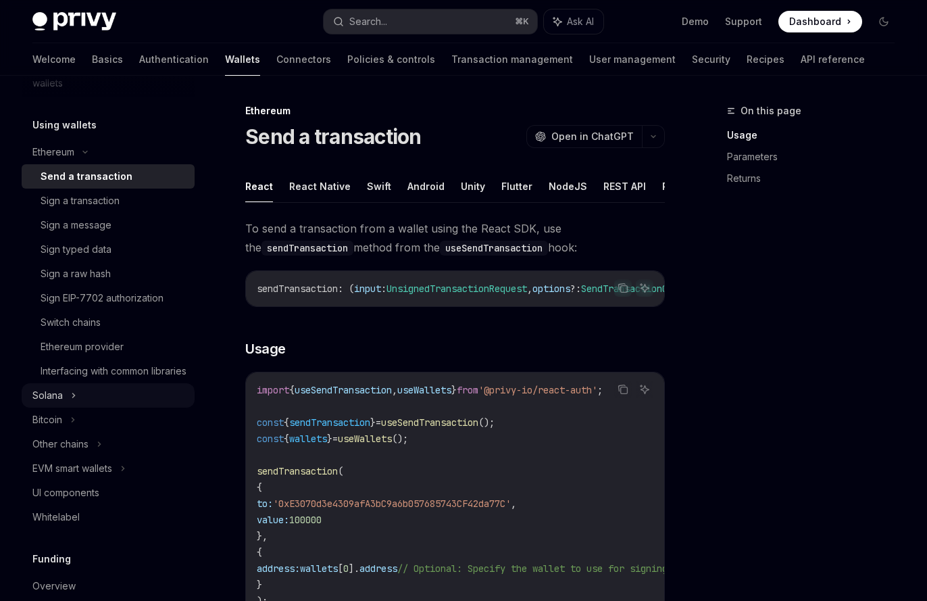
scroll to position [413, 0]
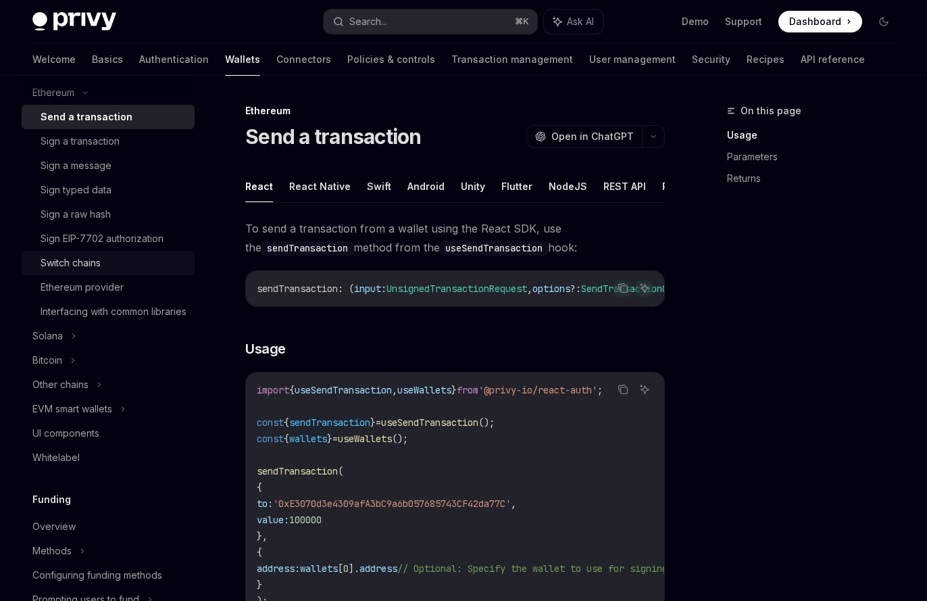
click at [108, 267] on div "Switch chains" at bounding box center [114, 263] width 146 height 16
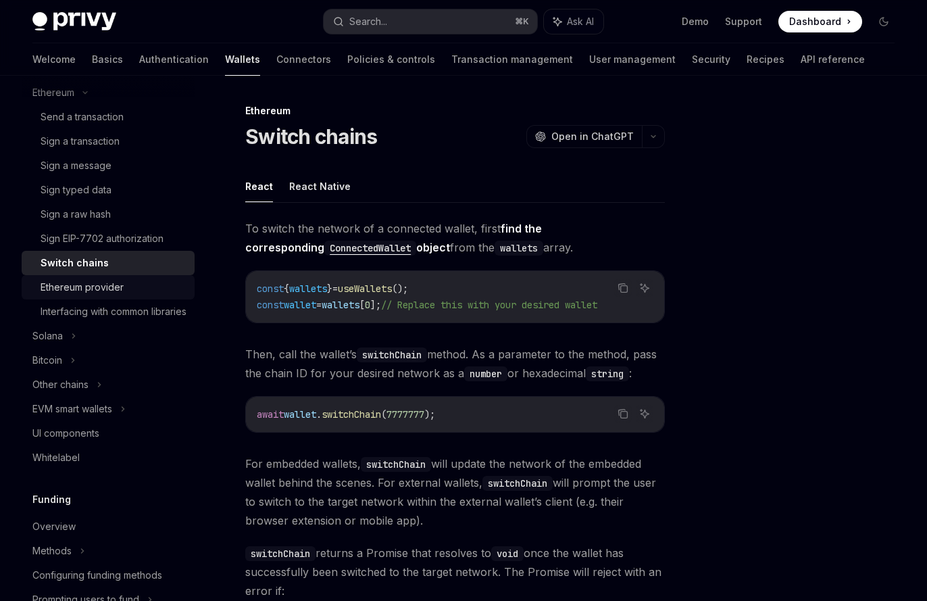
click at [101, 291] on div "Ethereum provider" at bounding box center [82, 287] width 83 height 16
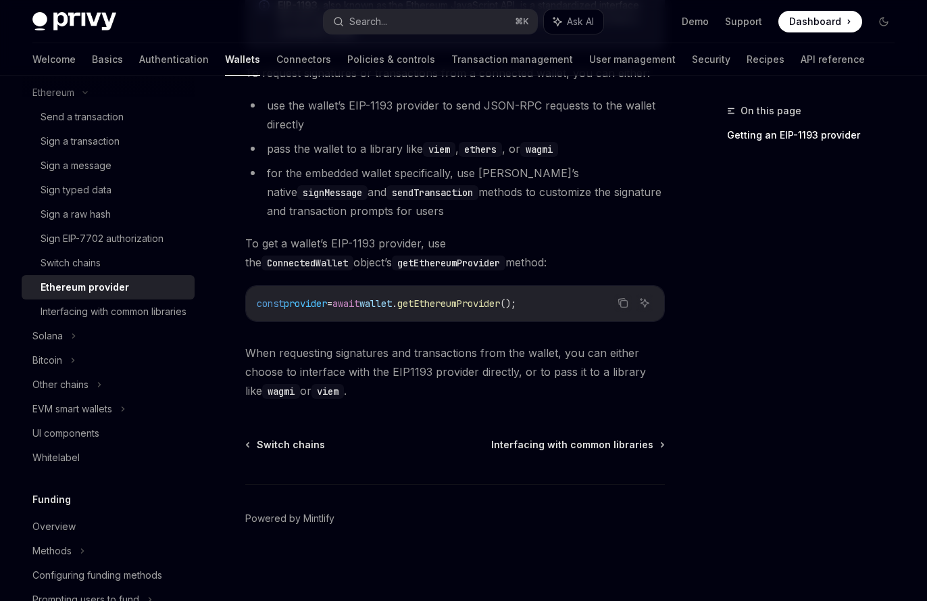
scroll to position [304, 0]
click at [102, 315] on div "Interfacing with common libraries" at bounding box center [114, 311] width 146 height 16
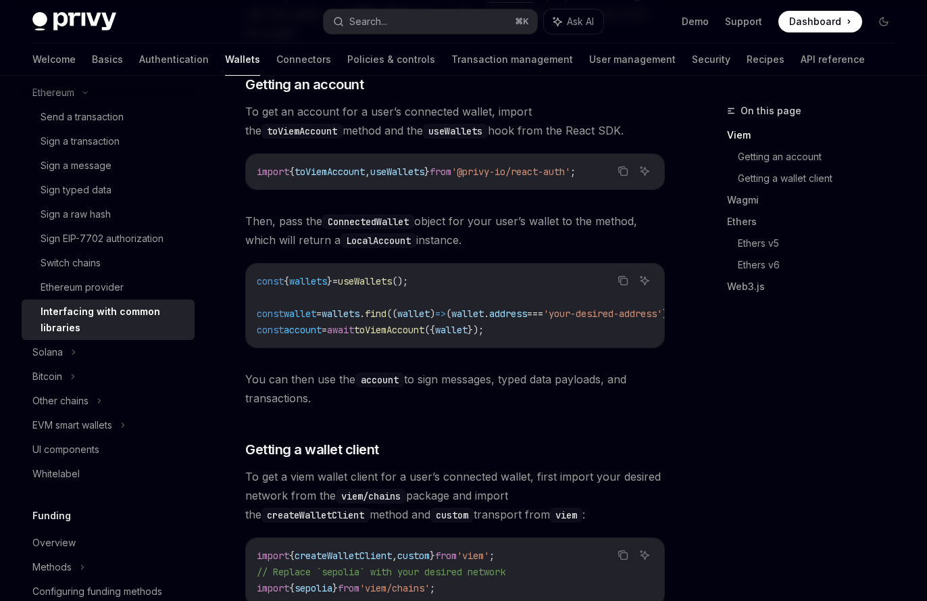
scroll to position [427, 0]
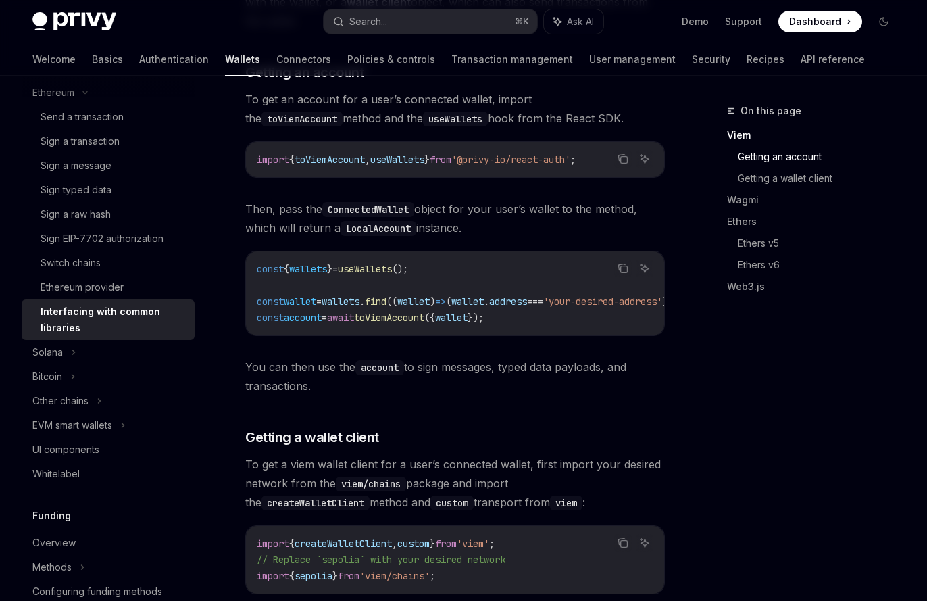
drag, startPoint x: 558, startPoint y: 334, endPoint x: 588, endPoint y: 337, distance: 29.9
click at [588, 335] on div "const { wallets } = useWallets (); const wallet = wallets . find (( wallet ) =>…" at bounding box center [455, 293] width 418 height 84
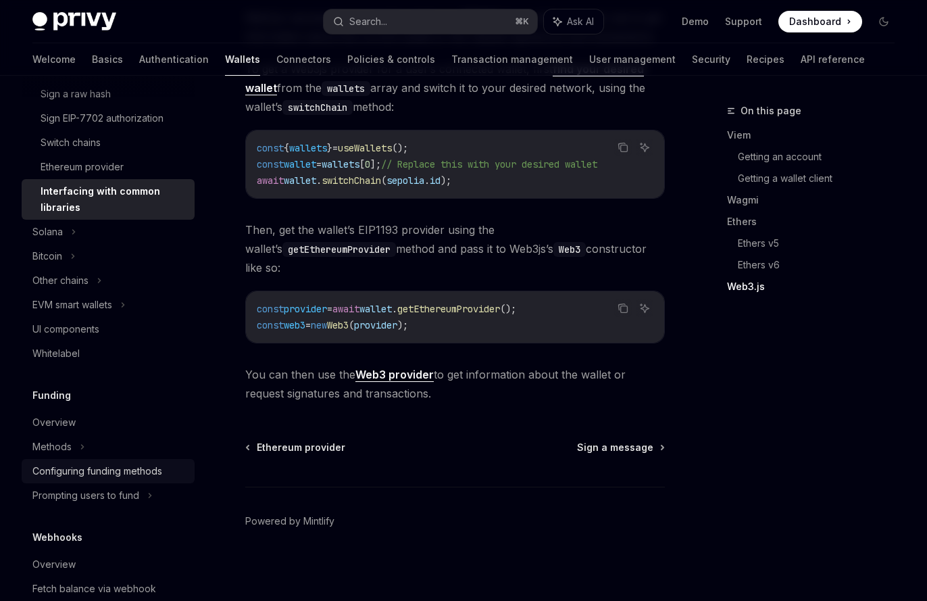
scroll to position [584, 0]
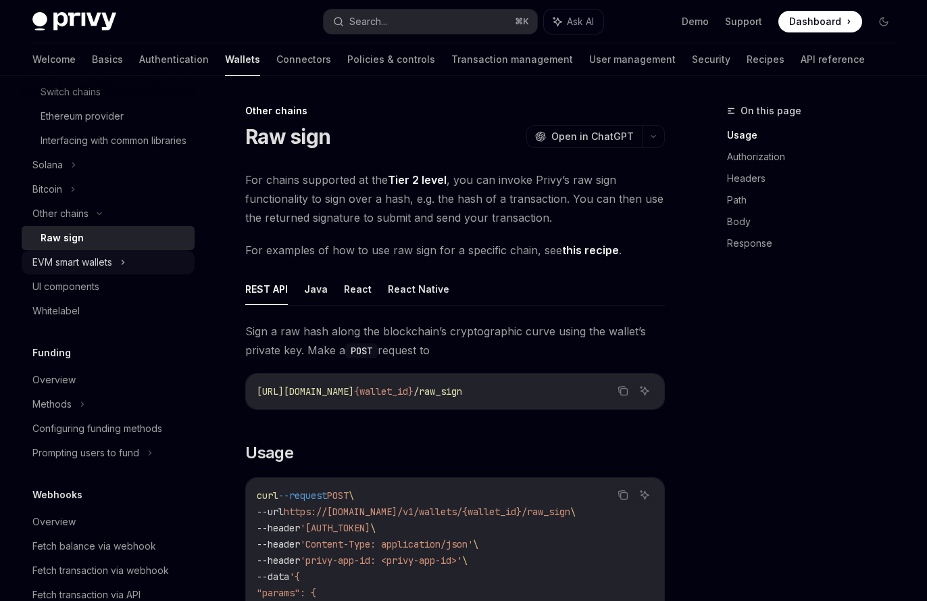
click at [93, 270] on div "EVM smart wallets" at bounding box center [72, 262] width 80 height 16
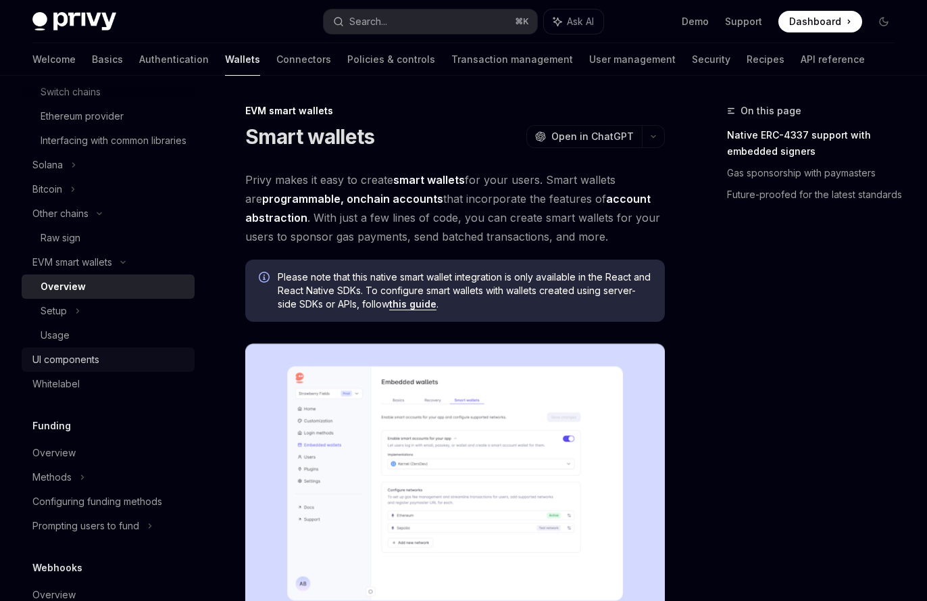
click at [103, 368] on div "UI components" at bounding box center [109, 359] width 154 height 16
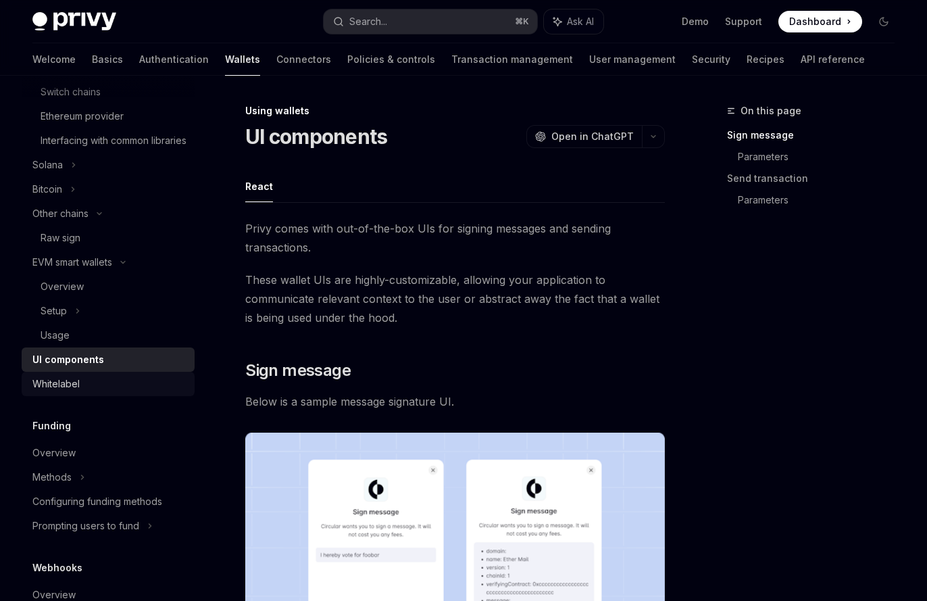
click at [95, 392] on div "Whitelabel" at bounding box center [109, 384] width 154 height 16
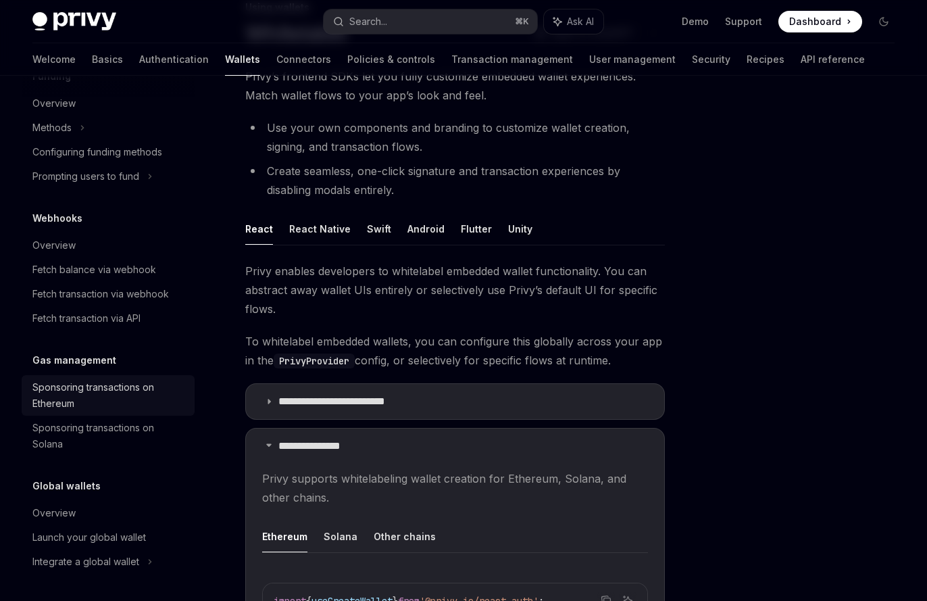
scroll to position [168, 0]
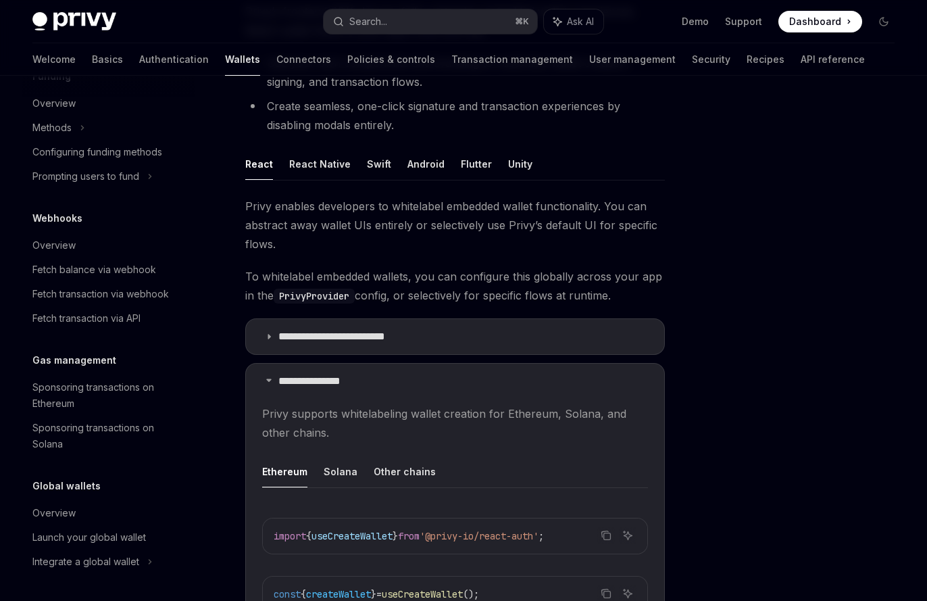
click at [204, 59] on div "Welcome Basics Authentication Wallets Connectors Policies & controls Transactio…" at bounding box center [448, 59] width 833 height 32
click at [276, 59] on link "Connectors" at bounding box center [303, 59] width 55 height 32
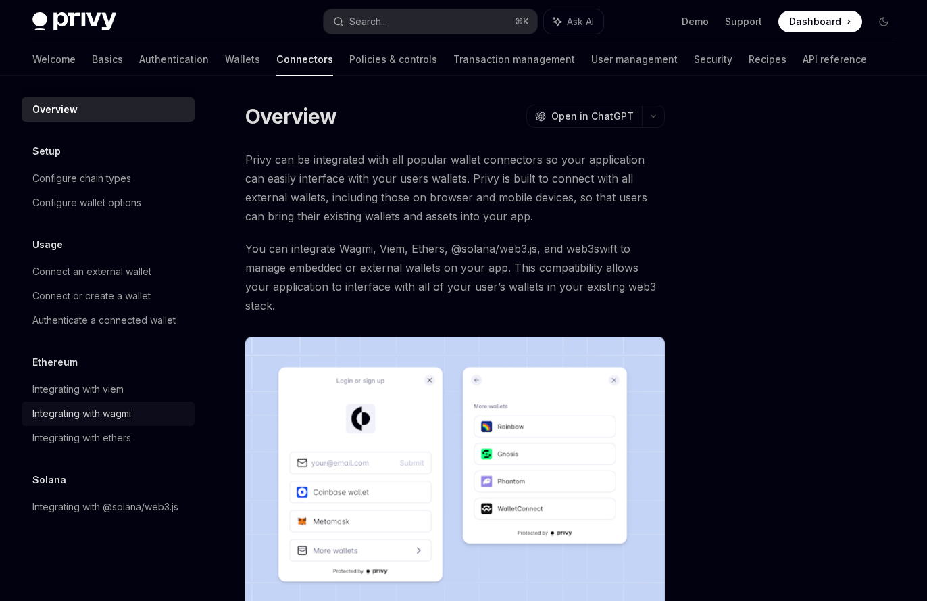
click at [112, 413] on div "Integrating with wagmi" at bounding box center [81, 414] width 99 height 16
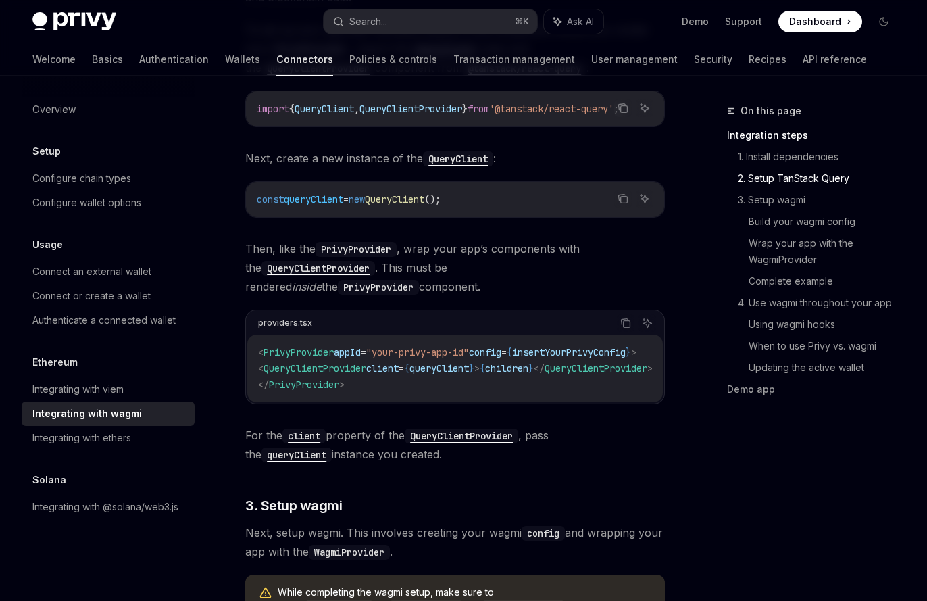
scroll to position [659, 0]
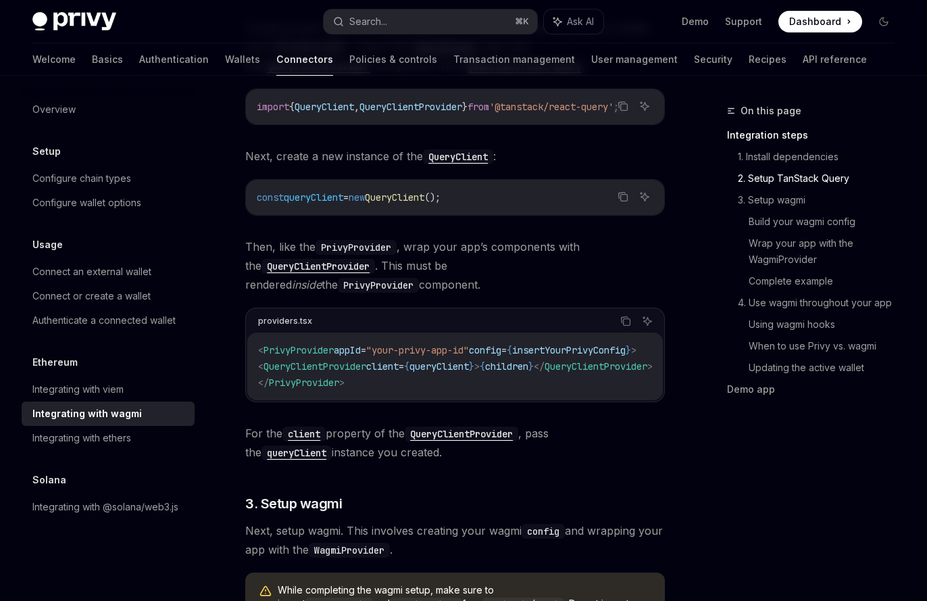
drag, startPoint x: 509, startPoint y: 416, endPoint x: 591, endPoint y: 416, distance: 81.8
click at [591, 402] on div "providers.tsx Copy Ask AI < PrivyProvider appId = "your-privy-app-id" config = …" at bounding box center [455, 355] width 420 height 95
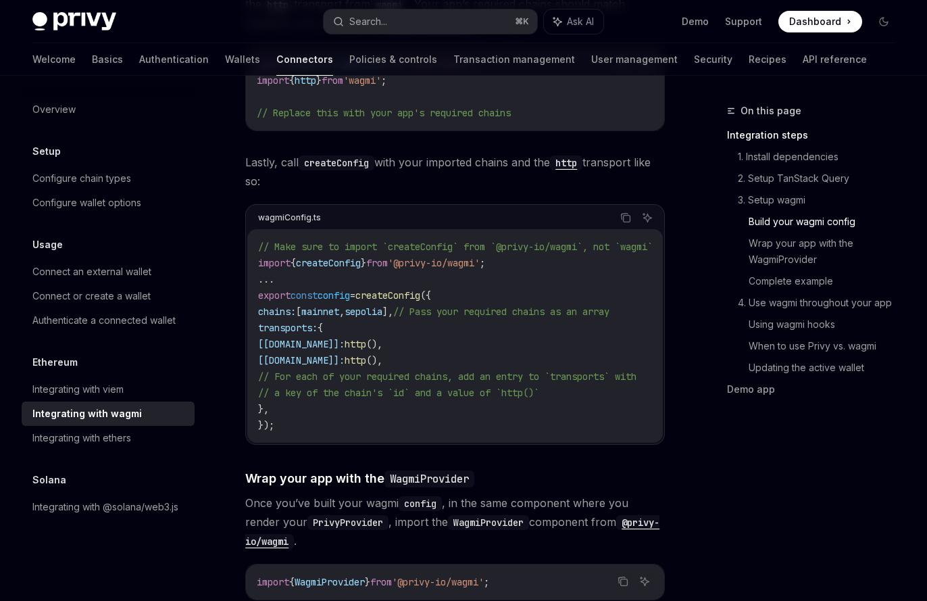
scroll to position [1594, 0]
drag, startPoint x: 293, startPoint y: 329, endPoint x: 397, endPoint y: 331, distance: 104.1
click at [397, 316] on span "chains: [ mainnet , sepolia ], // Pass your required chains as an array" at bounding box center [433, 310] width 351 height 12
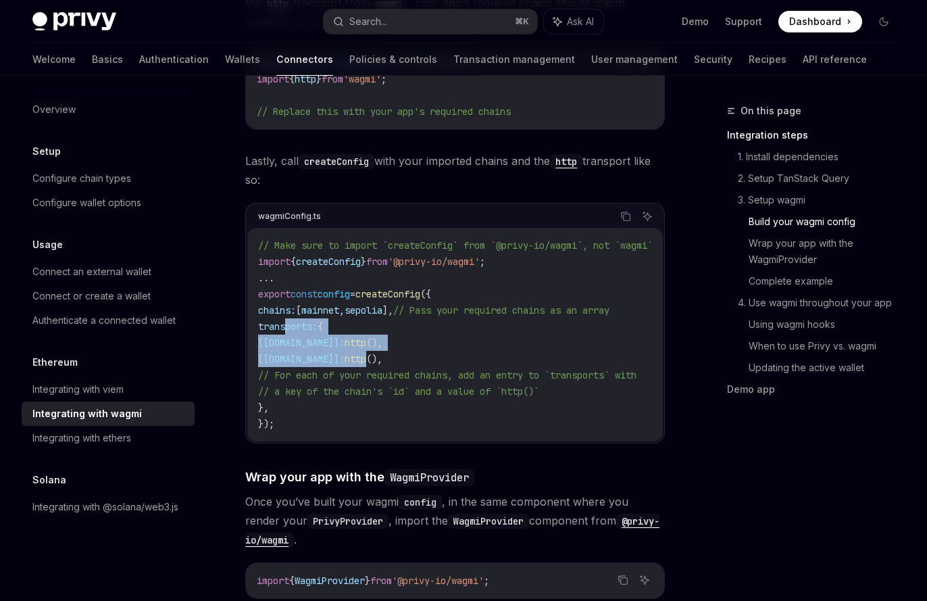
drag, startPoint x: 289, startPoint y: 348, endPoint x: 381, endPoint y: 376, distance: 96.2
click at [379, 376] on code "// Make sure to import `createConfig` from `@privy-io/wagmi`, not `wagmi` impor…" at bounding box center [471, 334] width 427 height 195
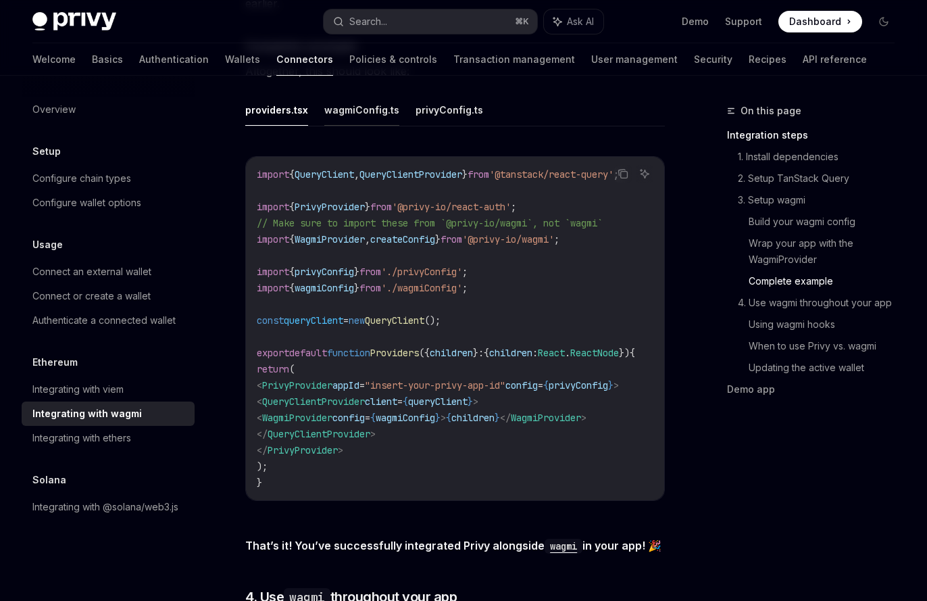
scroll to position [2604, 0]
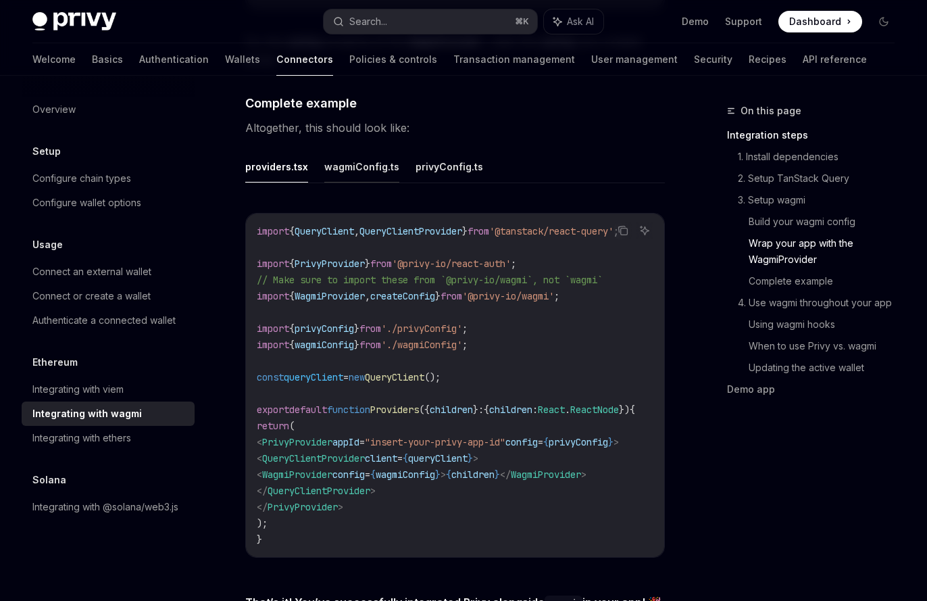
click at [384, 182] on button "wagmiConfig.ts" at bounding box center [361, 167] width 75 height 32
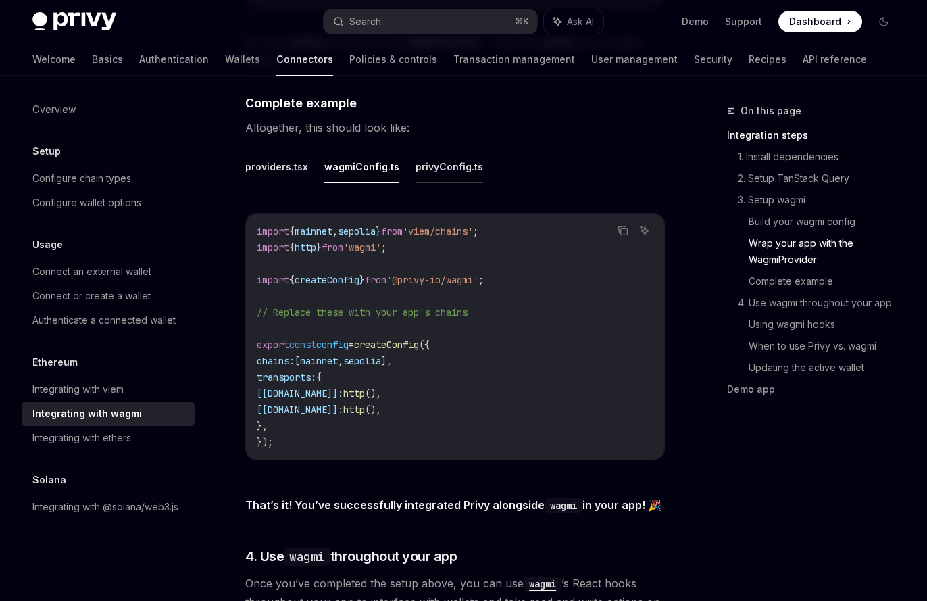
click at [429, 182] on button "privyConfig.ts" at bounding box center [450, 167] width 68 height 32
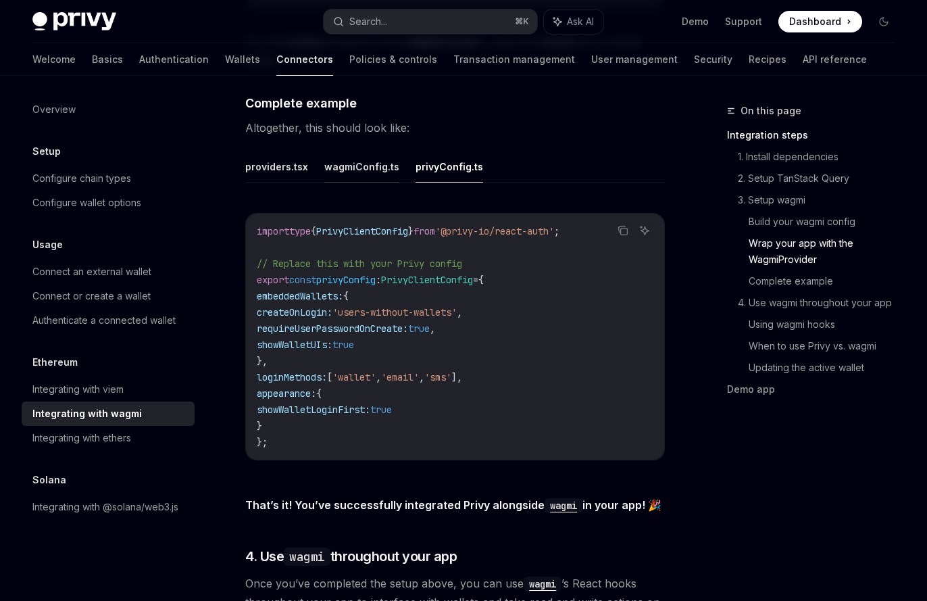
click at [339, 182] on button "wagmiConfig.ts" at bounding box center [361, 167] width 75 height 32
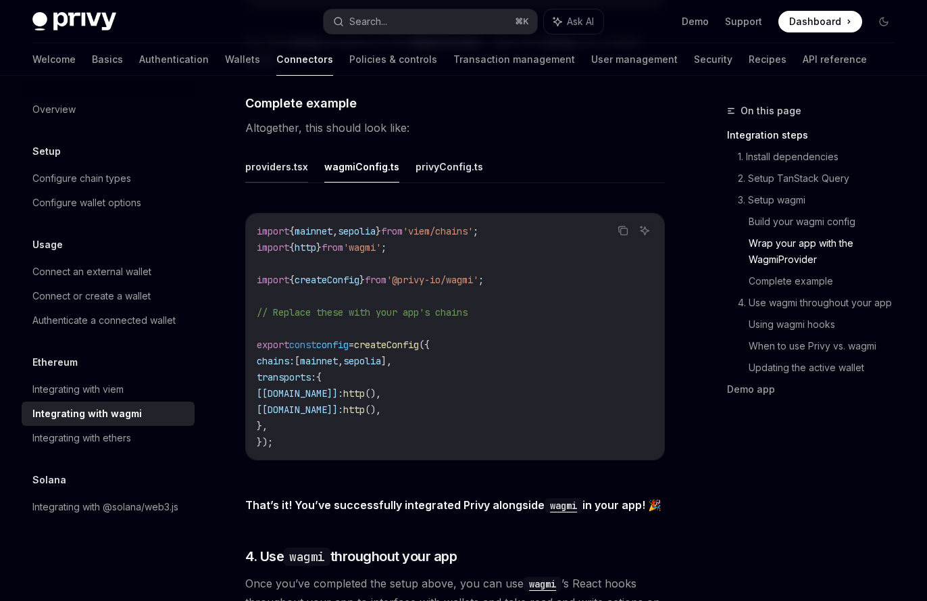
click at [289, 182] on button "providers.tsx" at bounding box center [276, 167] width 63 height 32
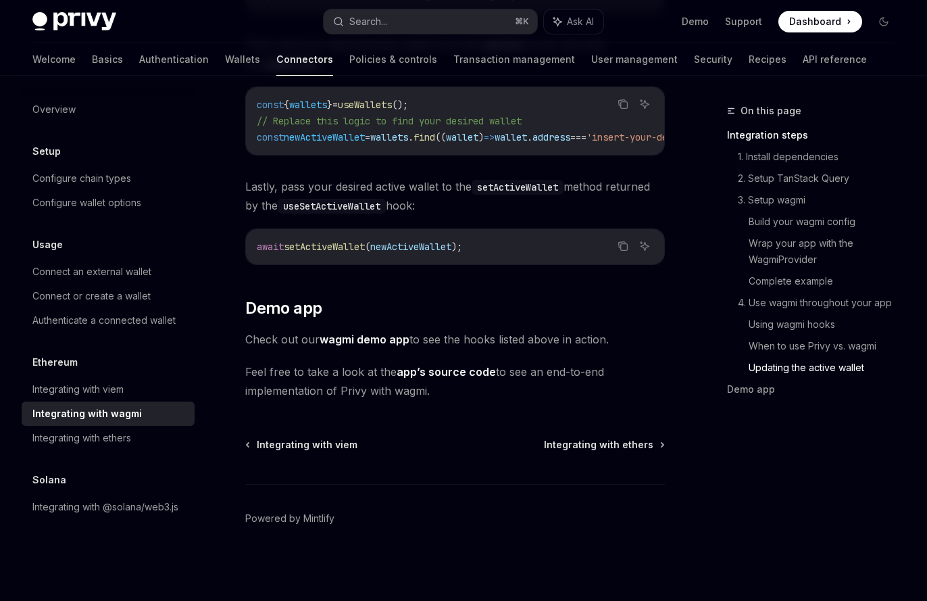
scroll to position [4143, 0]
click at [162, 391] on div "Integrating with viem" at bounding box center [109, 389] width 154 height 16
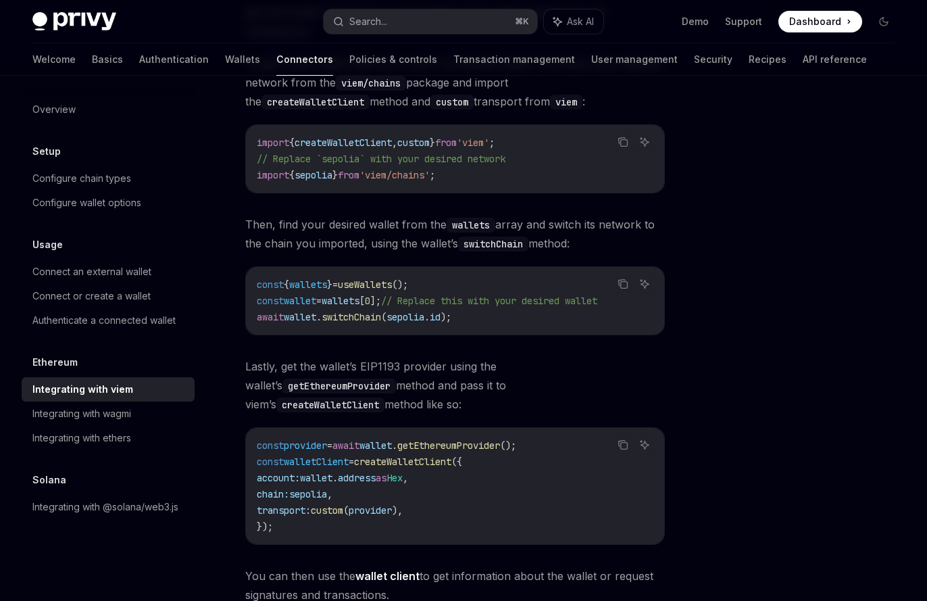
scroll to position [185, 0]
drag, startPoint x: 61, startPoint y: 441, endPoint x: 69, endPoint y: 441, distance: 8.1
click at [62, 441] on div "Integrating with ethers" at bounding box center [81, 438] width 99 height 16
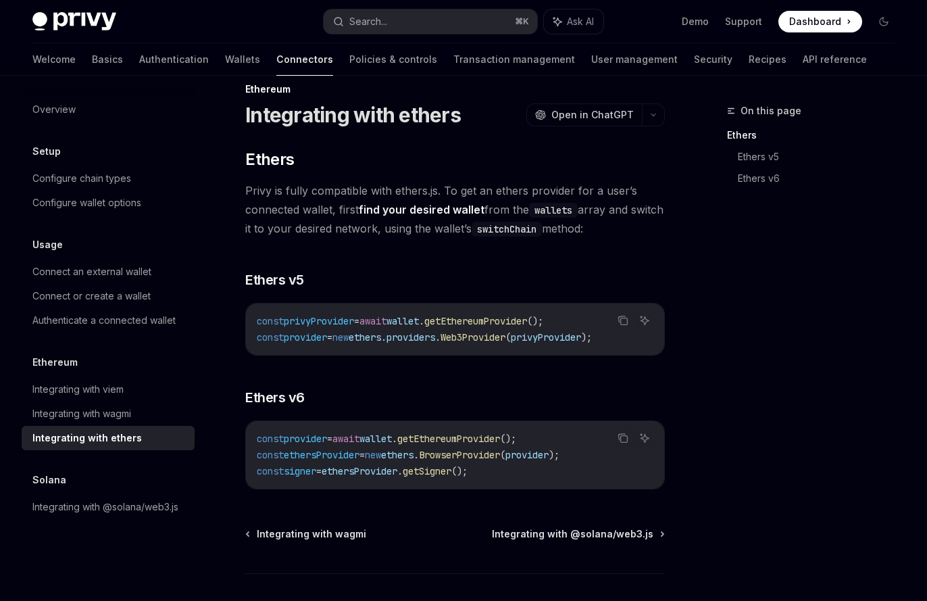
scroll to position [111, 0]
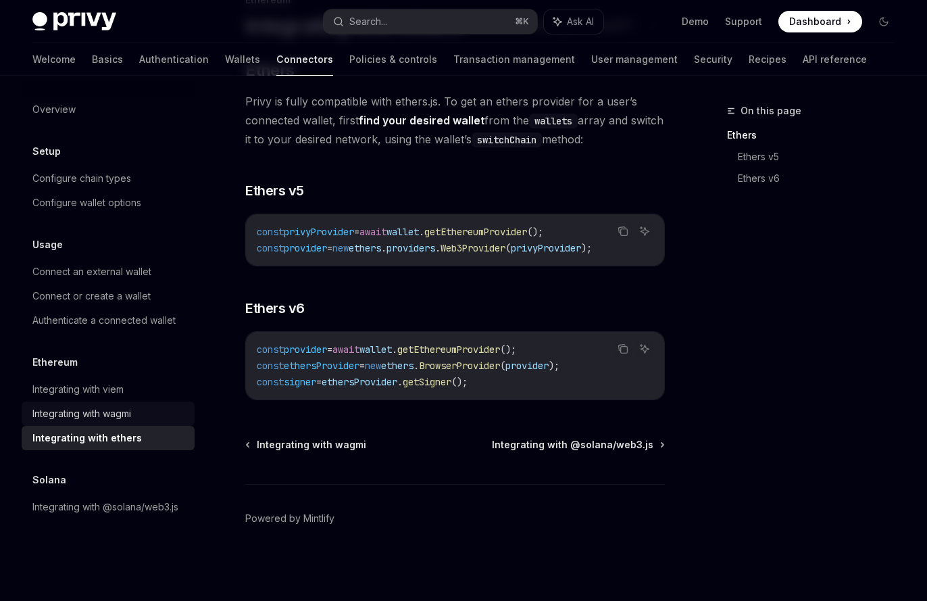
click at [109, 401] on link "Integrating with wagmi" at bounding box center [108, 413] width 173 height 24
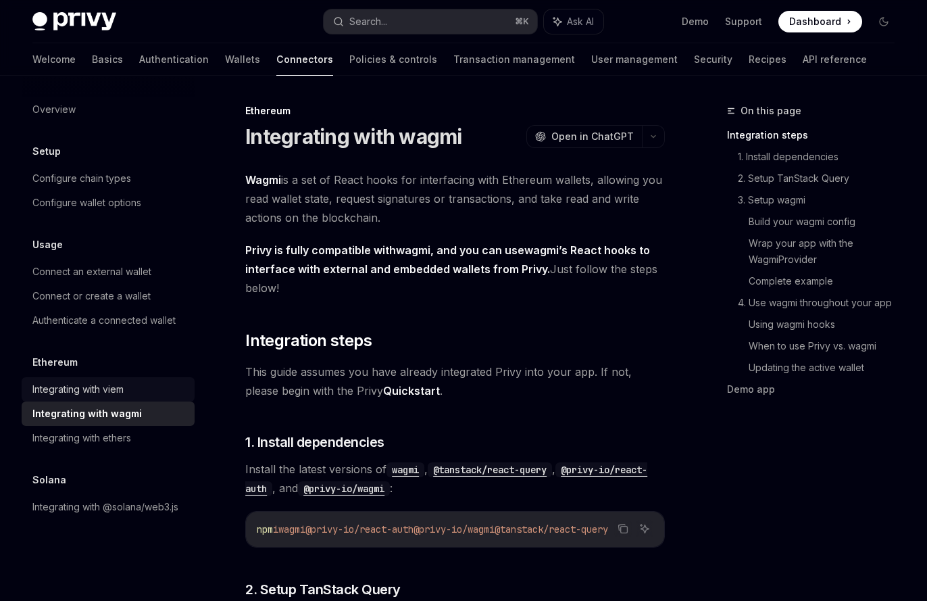
click at [114, 391] on div "Integrating with viem" at bounding box center [77, 389] width 91 height 16
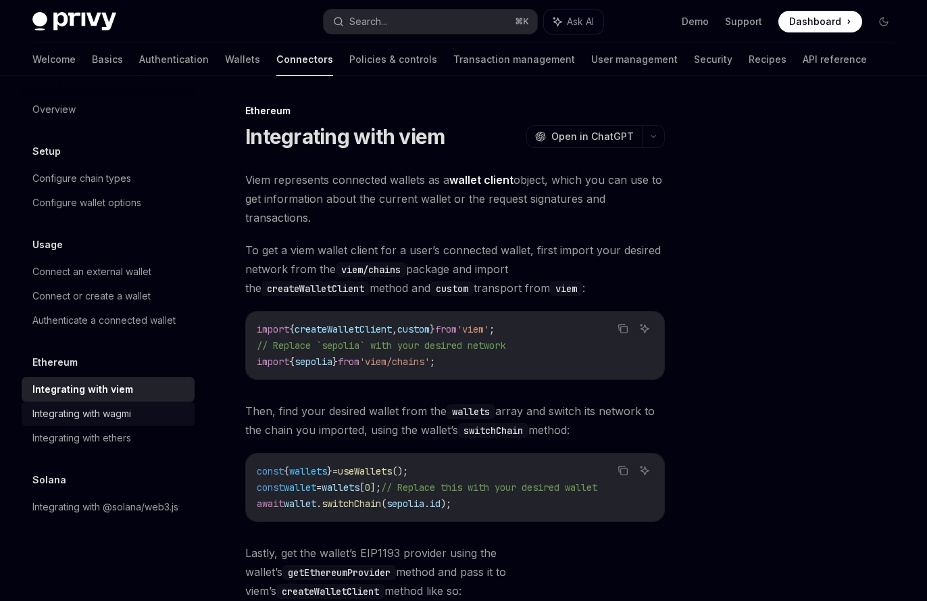
click at [112, 412] on div "Integrating with wagmi" at bounding box center [81, 414] width 99 height 16
type textarea "*"
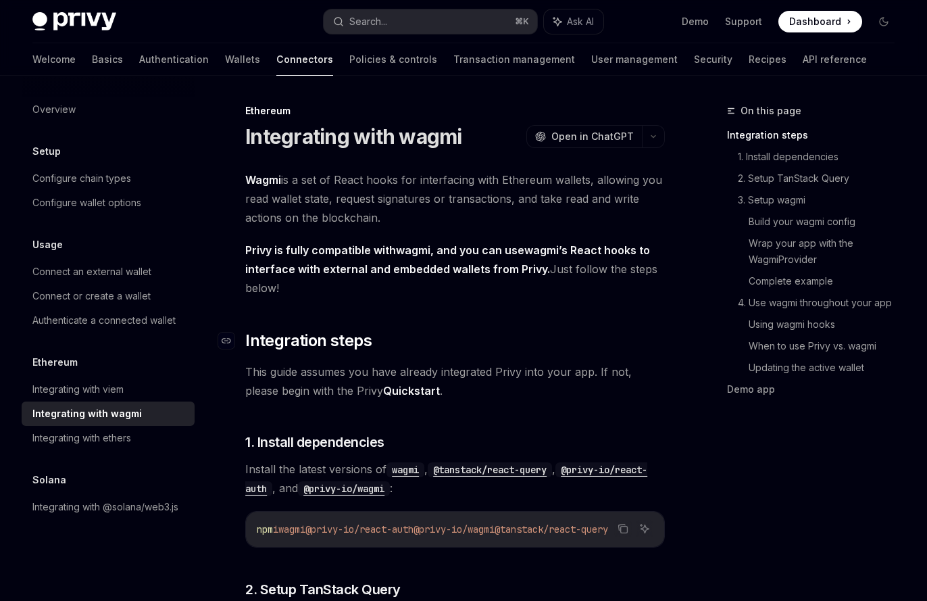
scroll to position [262, 0]
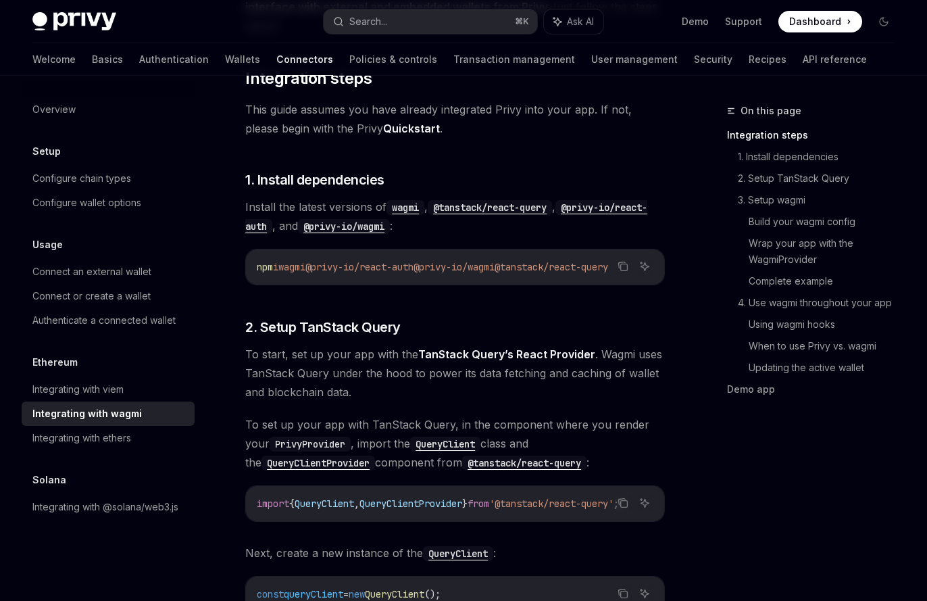
drag, startPoint x: 537, startPoint y: 281, endPoint x: 576, endPoint y: 284, distance: 39.3
click at [576, 284] on div "npm i wagmi @privy-io/react-auth @privy-io/wagmi @tanstack/react-query" at bounding box center [455, 266] width 418 height 35
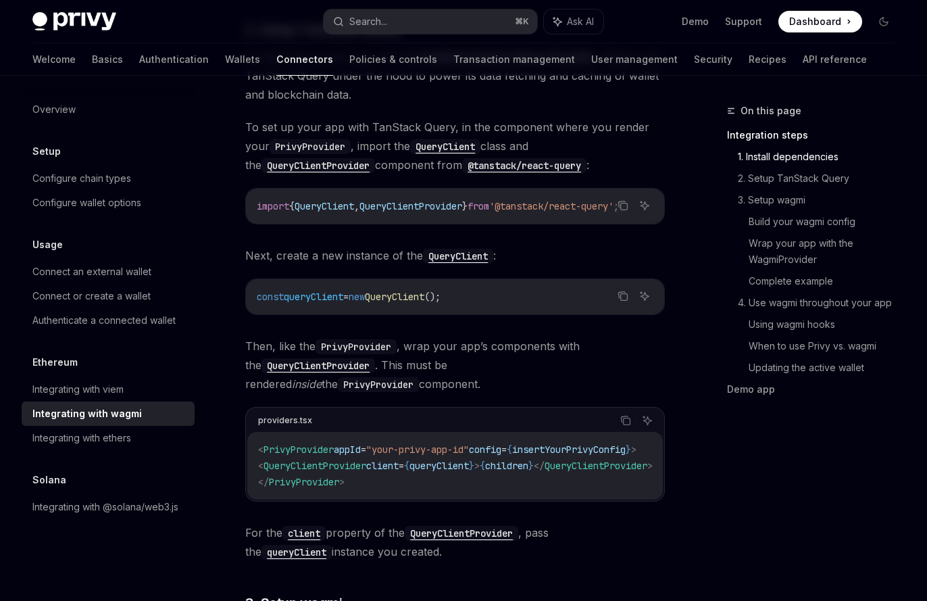
scroll to position [408, 0]
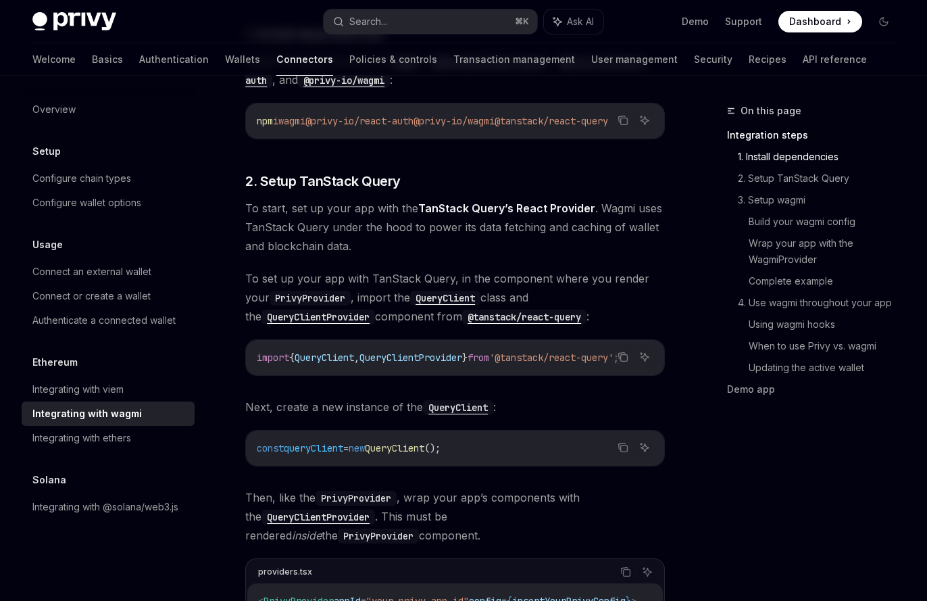
click at [390, 87] on code "@privy-io/wagmi" at bounding box center [344, 80] width 92 height 15
